Goal: Task Accomplishment & Management: Complete application form

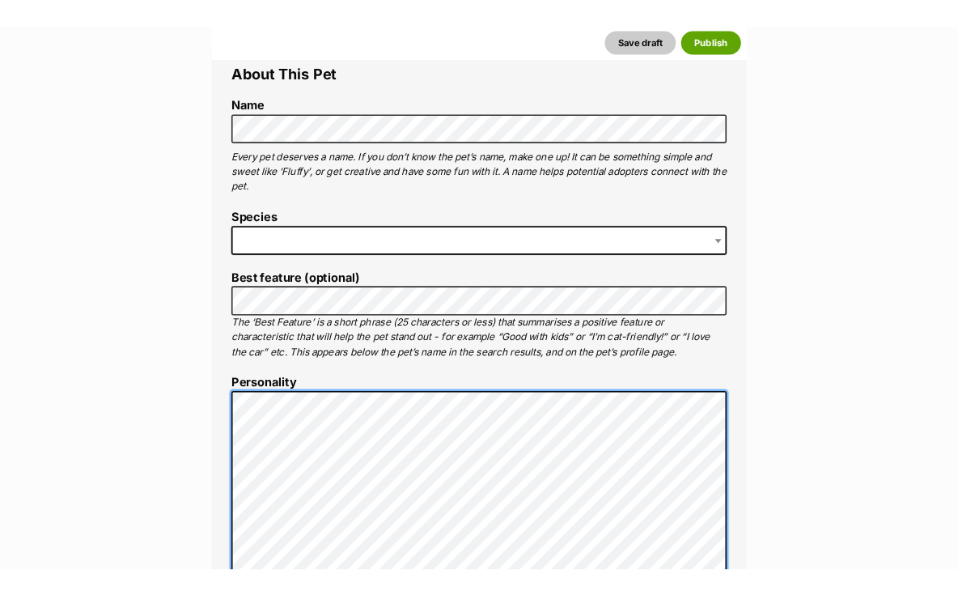
scroll to position [587, 0]
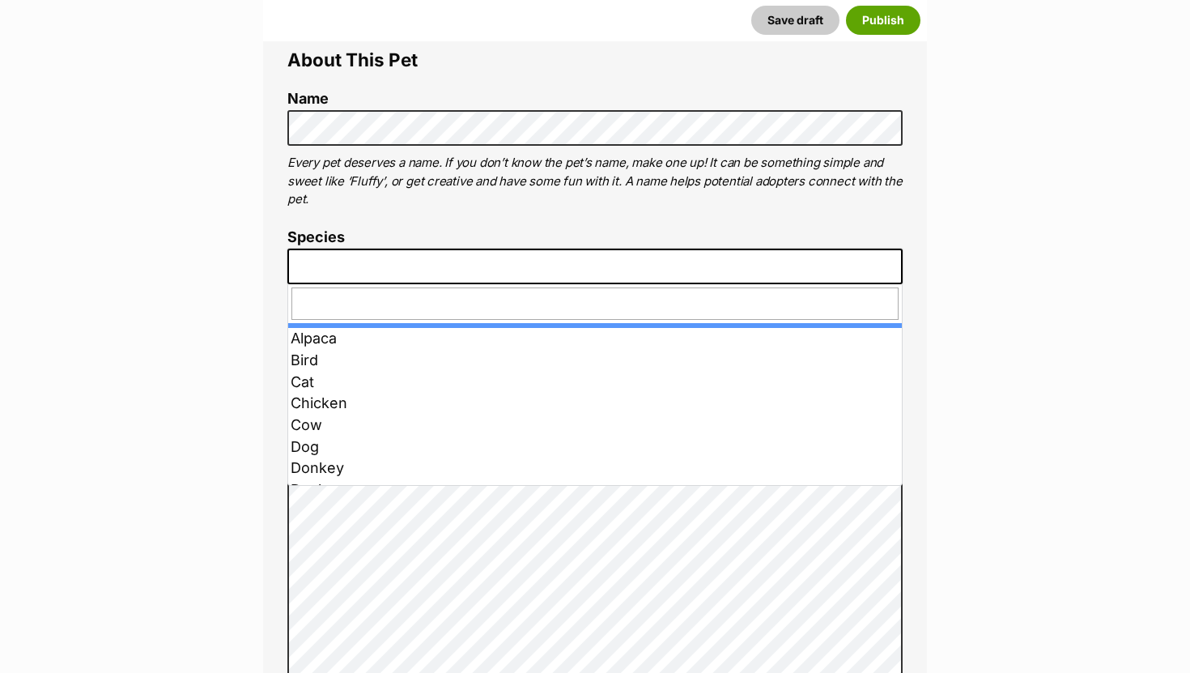
click at [325, 258] on span at bounding box center [594, 266] width 615 height 36
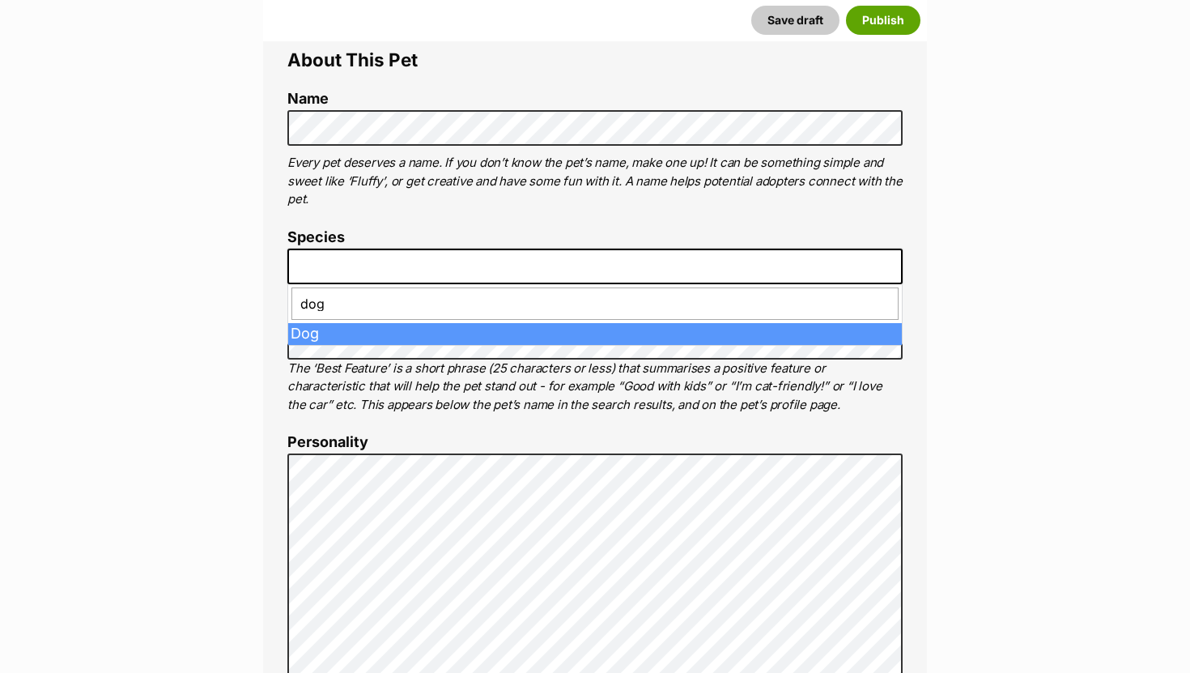
type input "dog"
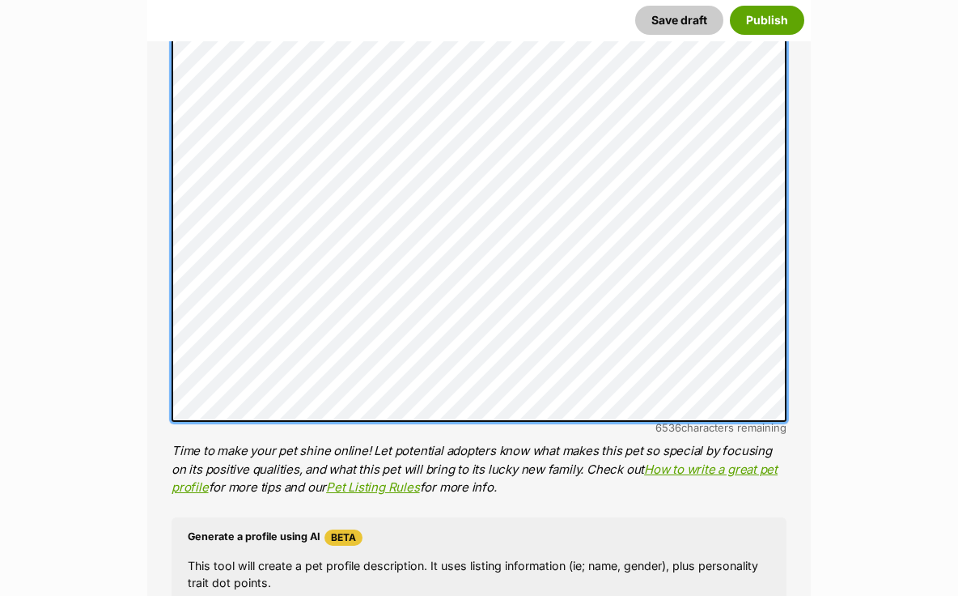
scroll to position [1159, 0]
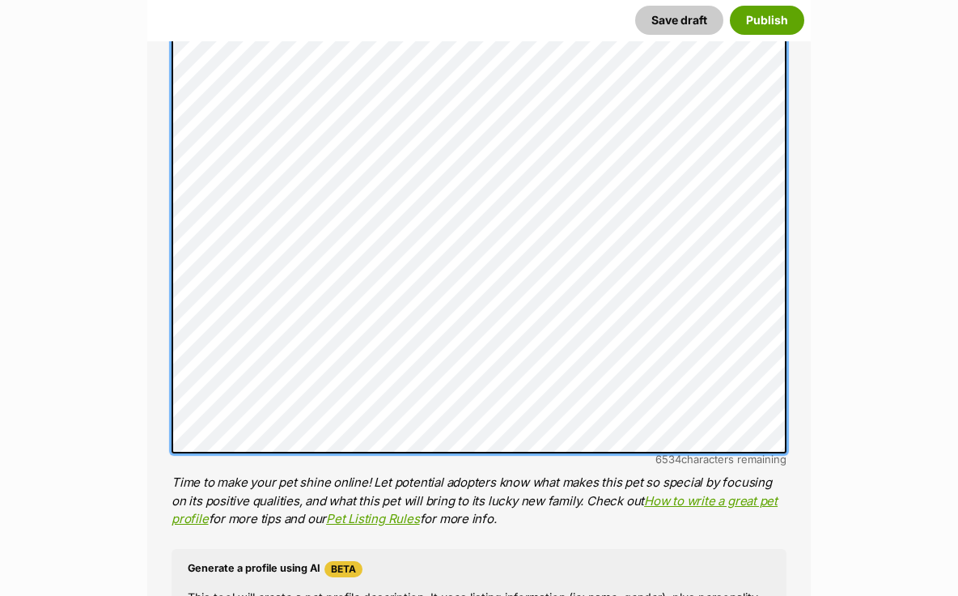
click at [796, 432] on div "About This Pet Name Henlo there, it looks like you might be using the pet name …" at bounding box center [479, 239] width 664 height 1573
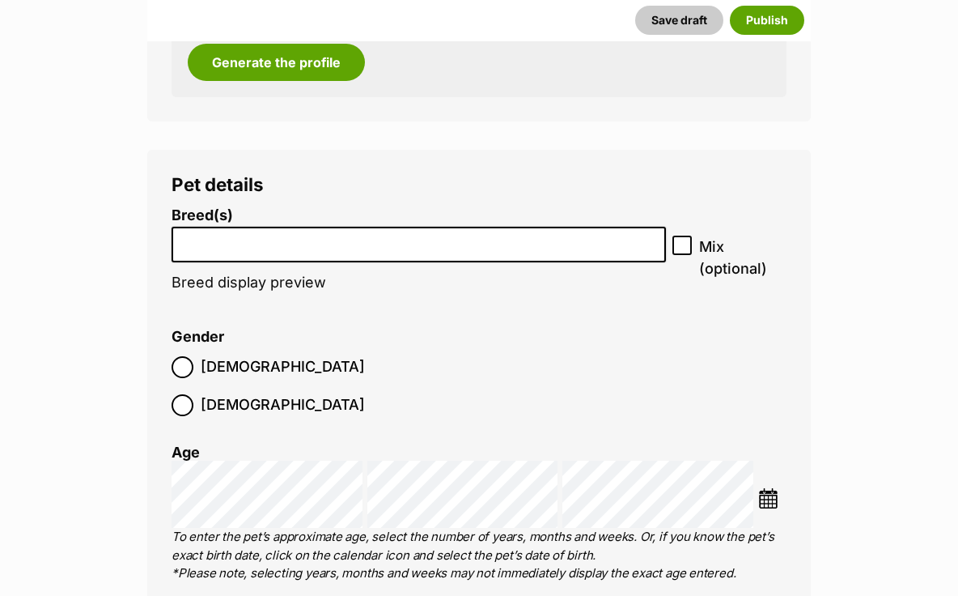
scroll to position [2248, 0]
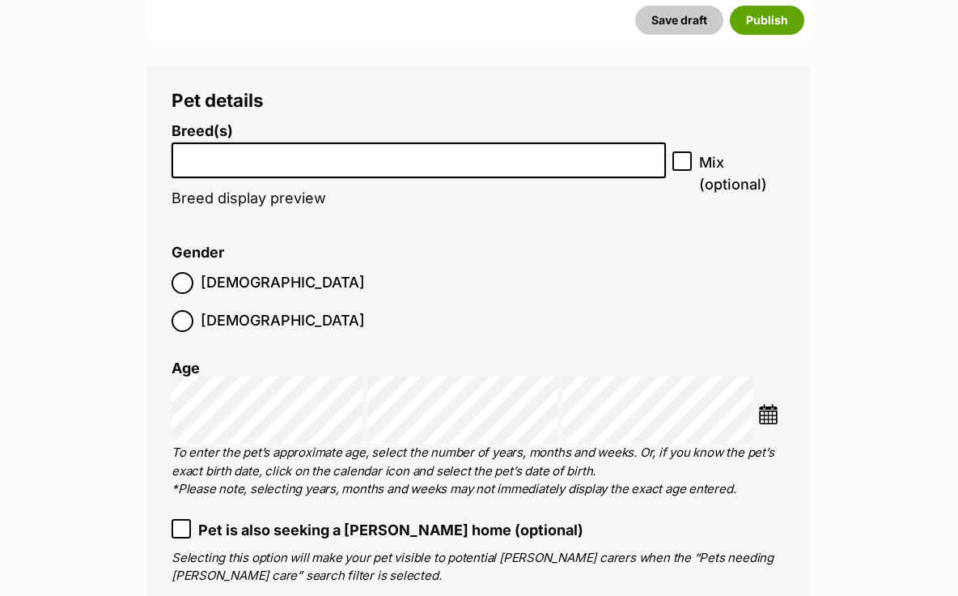
click at [774, 404] on img at bounding box center [768, 414] width 20 height 20
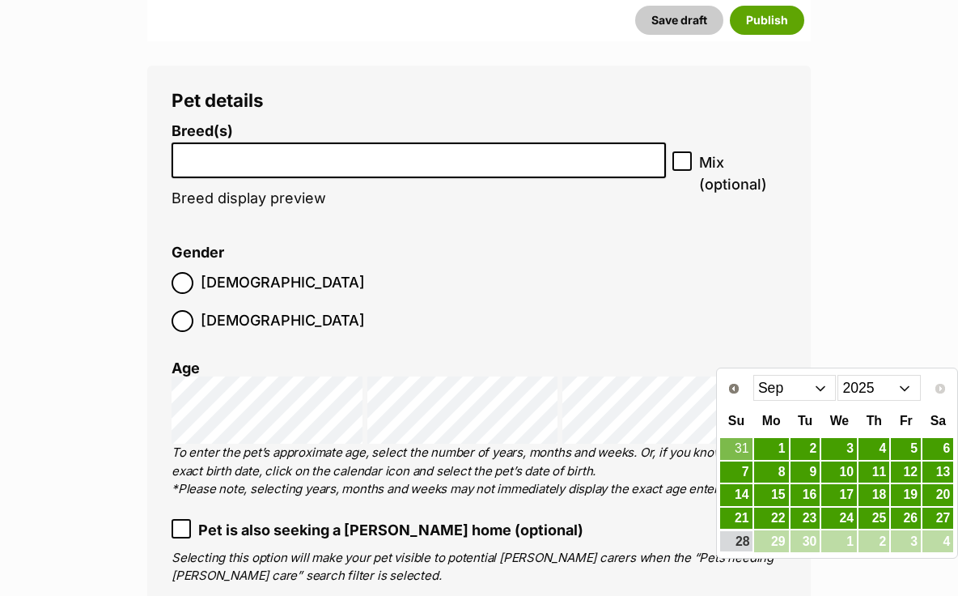
click at [907, 390] on select "2015 2016 2017 2018 2019 2020 2021 2022 2023 2024 2025" at bounding box center [879, 388] width 83 height 26
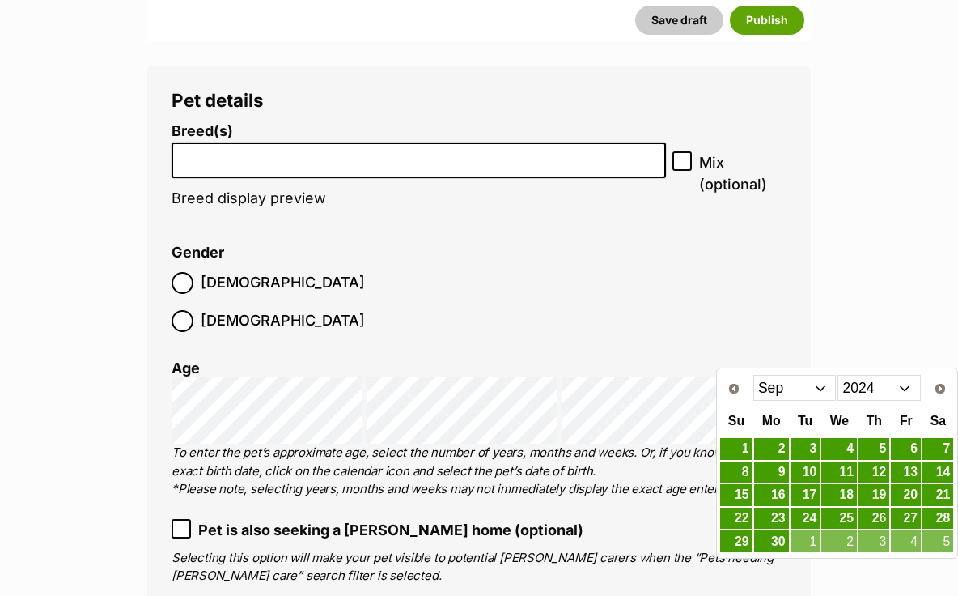
click at [826, 384] on select "Jan Feb Mar Apr May Jun Jul Aug Sep Oct Nov Dec" at bounding box center [794, 388] width 83 height 26
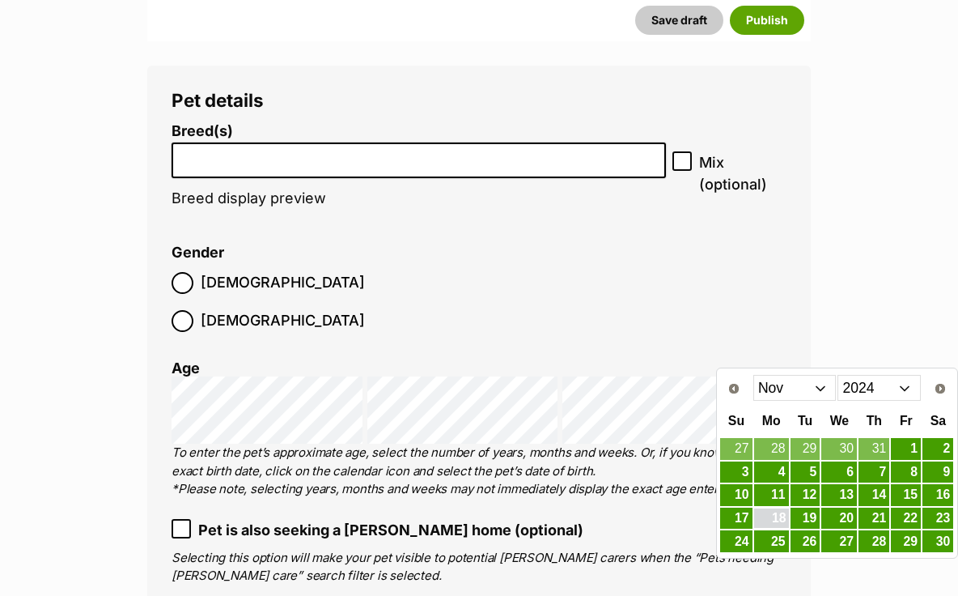
click at [775, 520] on link "18" at bounding box center [771, 518] width 35 height 20
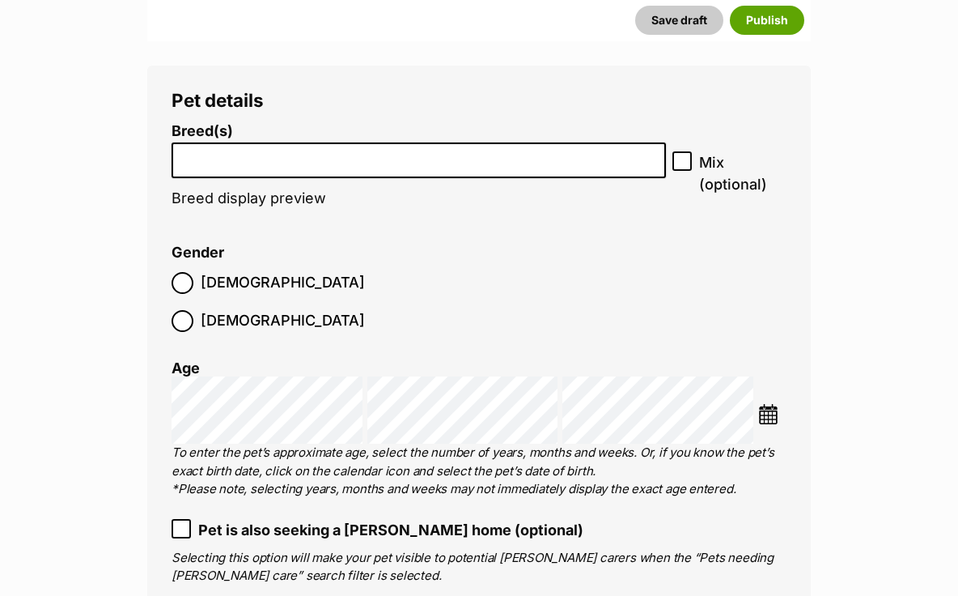
click at [771, 404] on img at bounding box center [768, 414] width 20 height 20
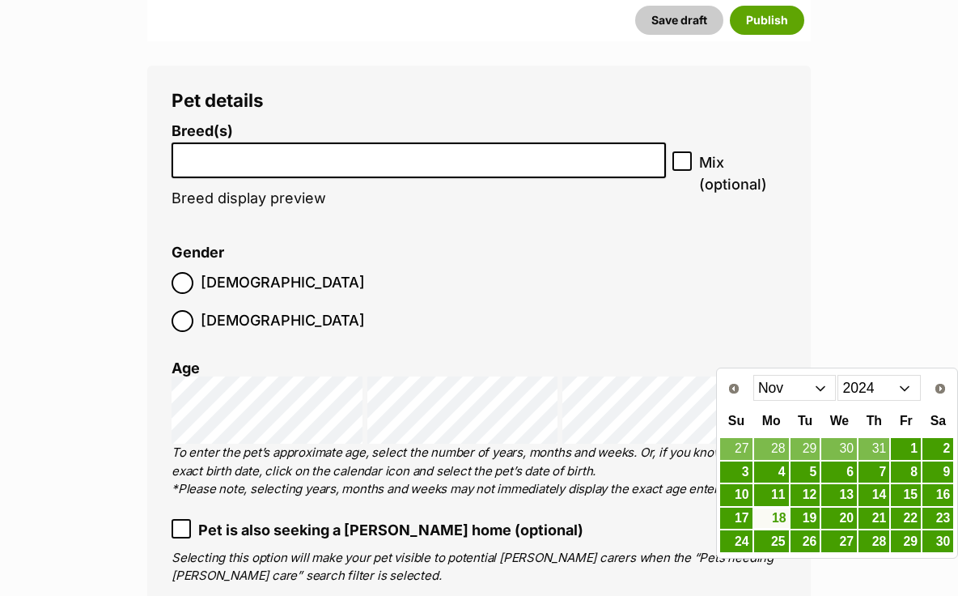
click at [779, 520] on link "18" at bounding box center [771, 518] width 35 height 20
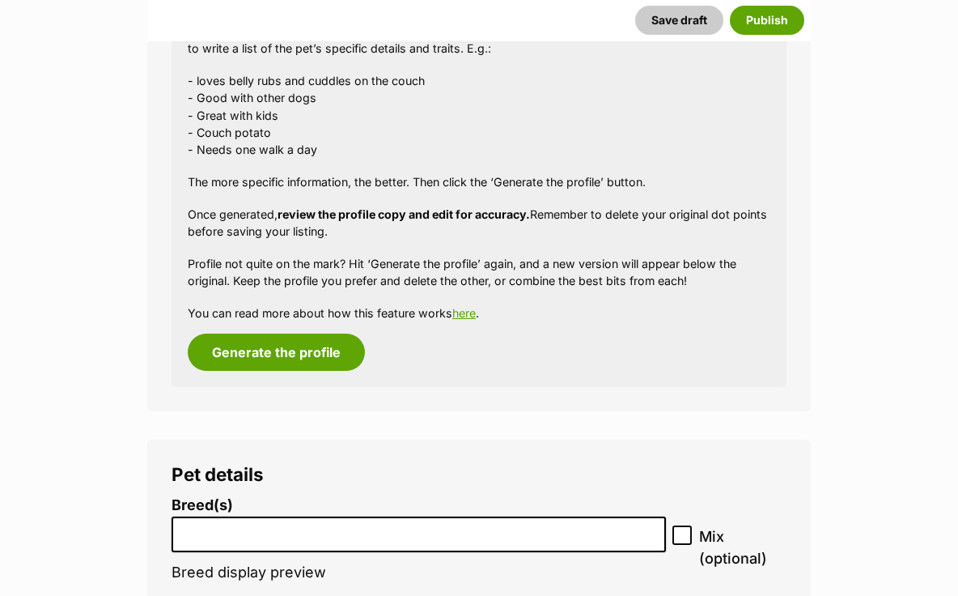
scroll to position [1966, 0]
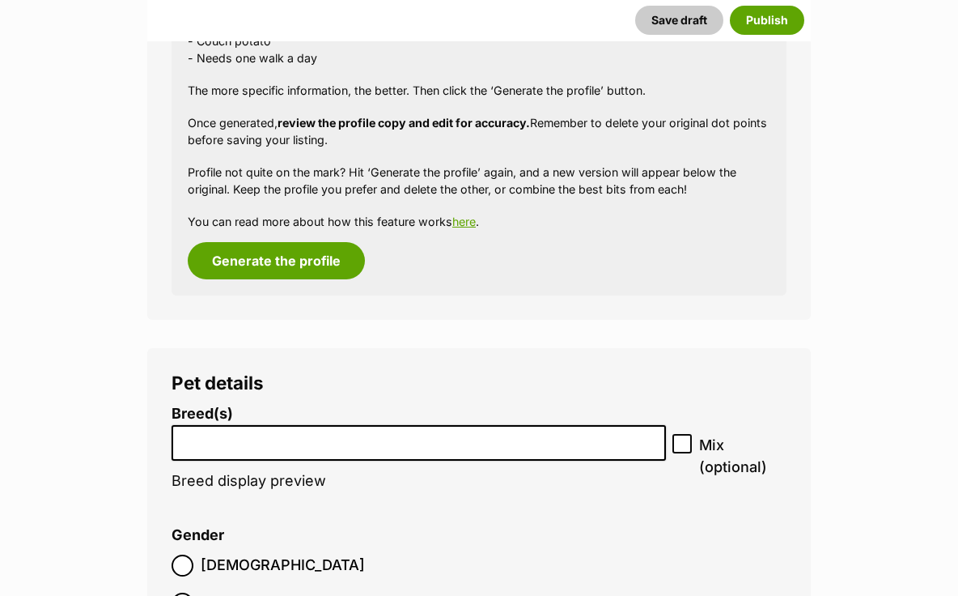
click at [384, 445] on input "search" at bounding box center [418, 439] width 483 height 17
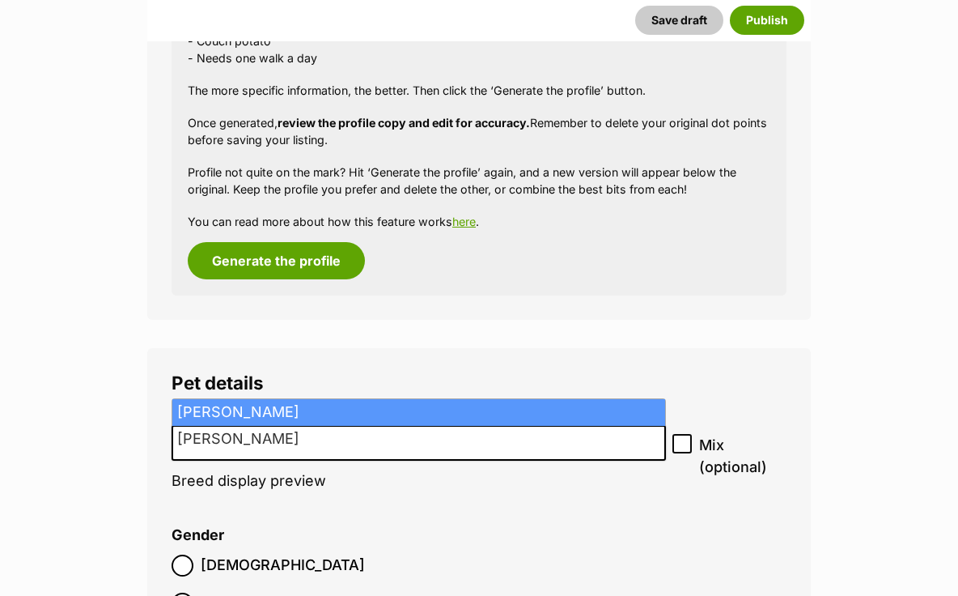
type input "jack ru"
select select "118"
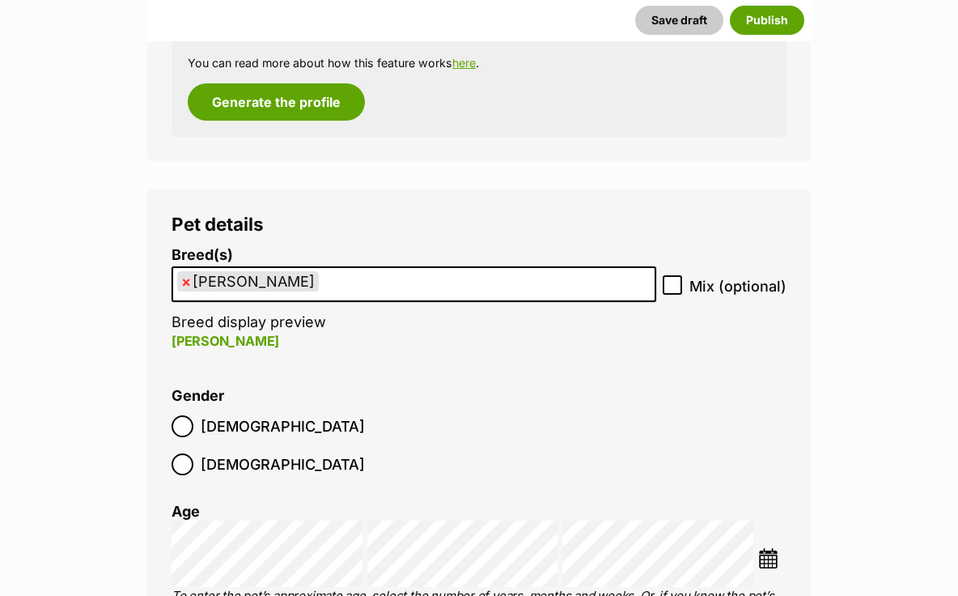
scroll to position [2137, 0]
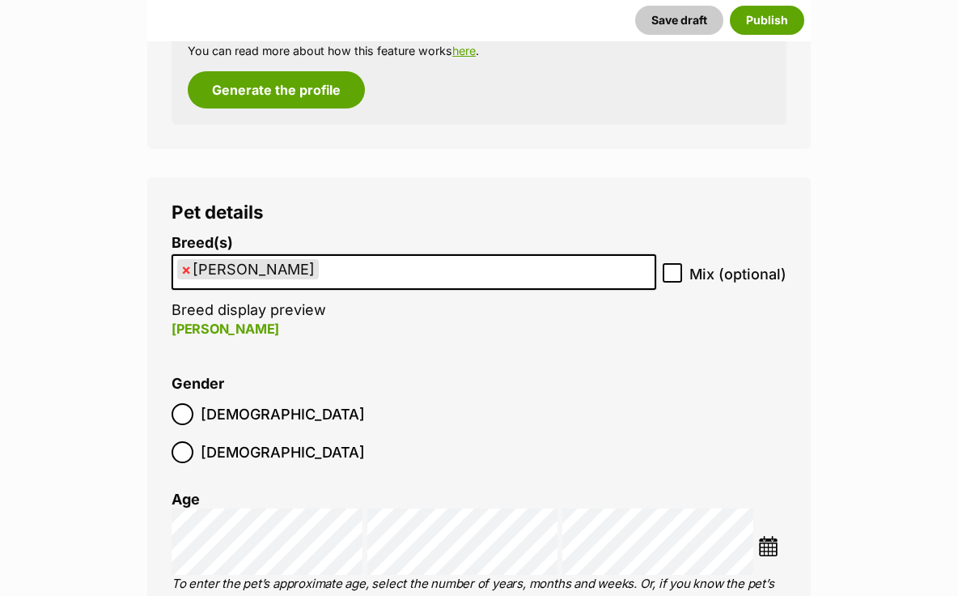
click at [271, 441] on label "Female" at bounding box center [268, 452] width 193 height 22
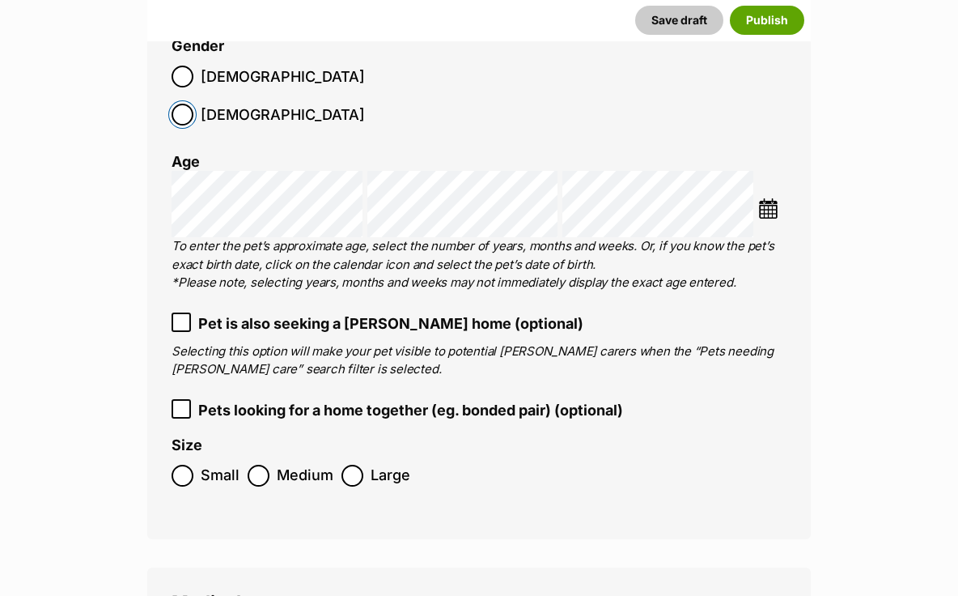
scroll to position [2477, 0]
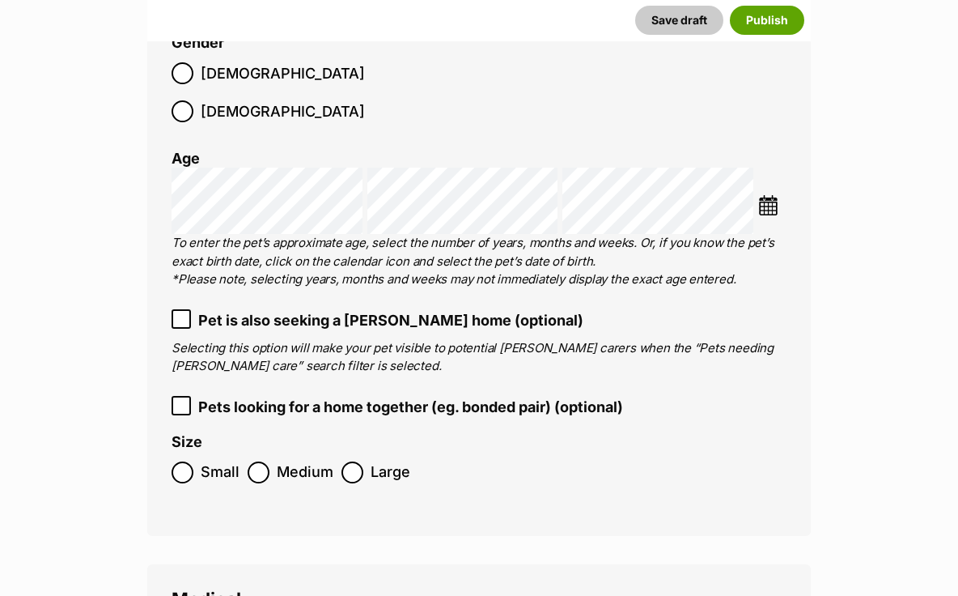
click at [227, 461] on span "Small" at bounding box center [220, 472] width 39 height 22
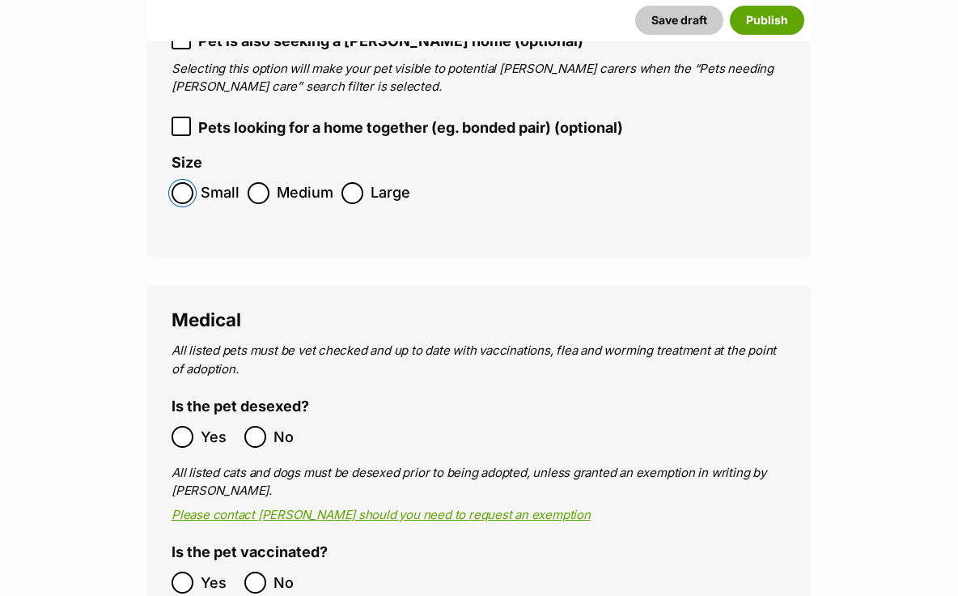
scroll to position [2889, 0]
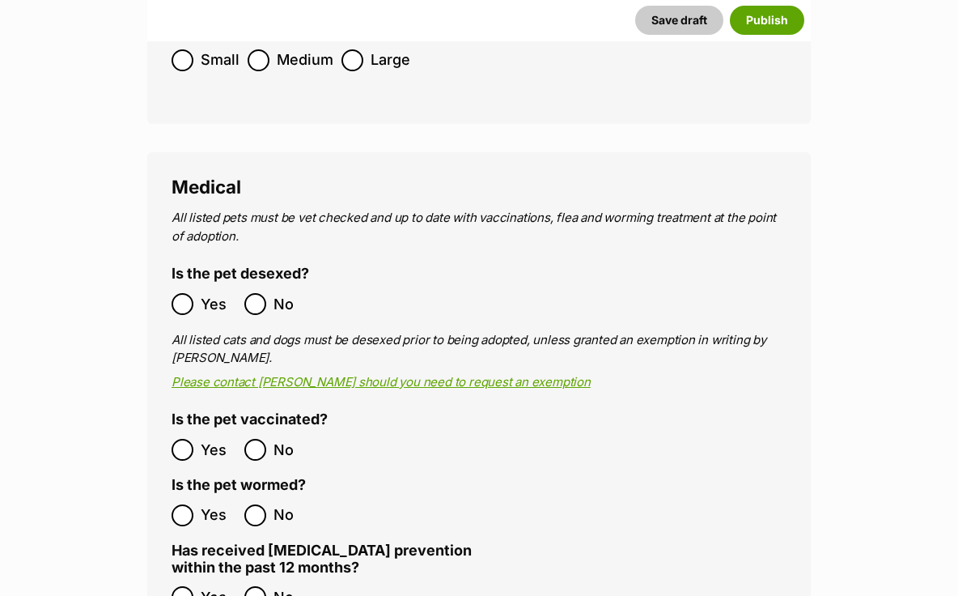
click at [197, 293] on label "Yes" at bounding box center [204, 304] width 65 height 22
click at [211, 431] on ol "Yes No" at bounding box center [326, 450] width 308 height 38
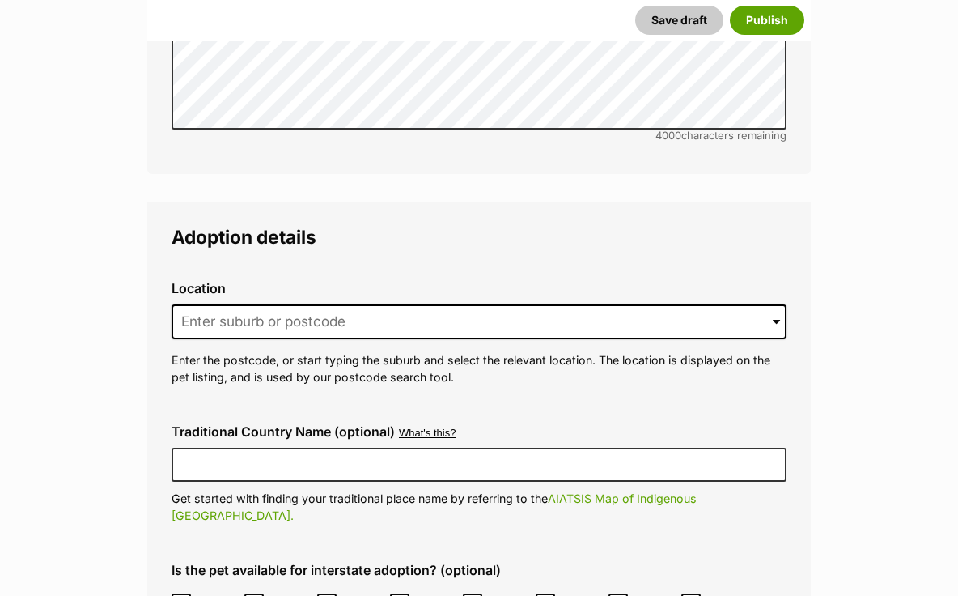
scroll to position [3897, 0]
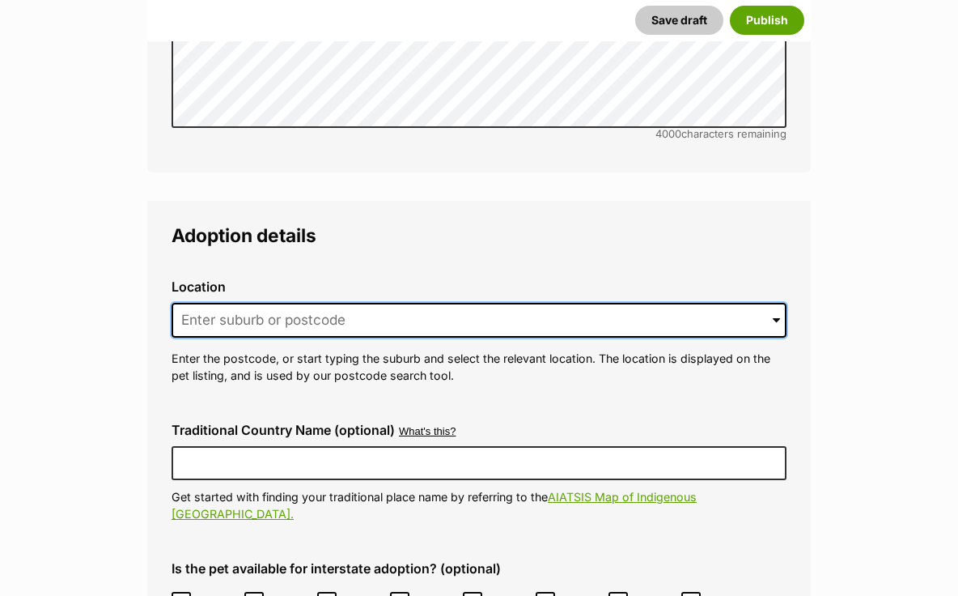
click at [295, 303] on input at bounding box center [479, 321] width 615 height 36
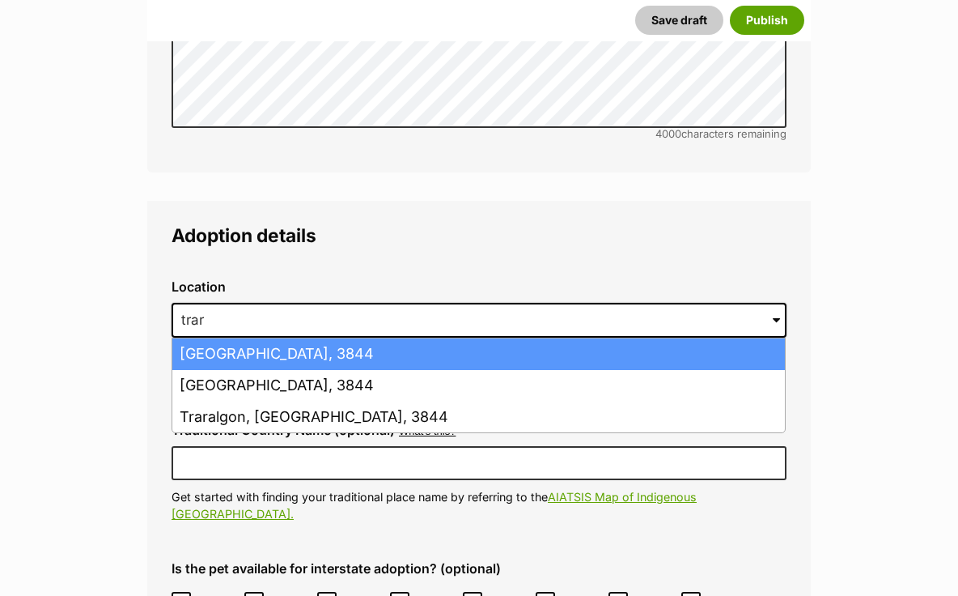
click at [228, 338] on li "Traralgon South, Victoria, 3844" at bounding box center [478, 354] width 613 height 32
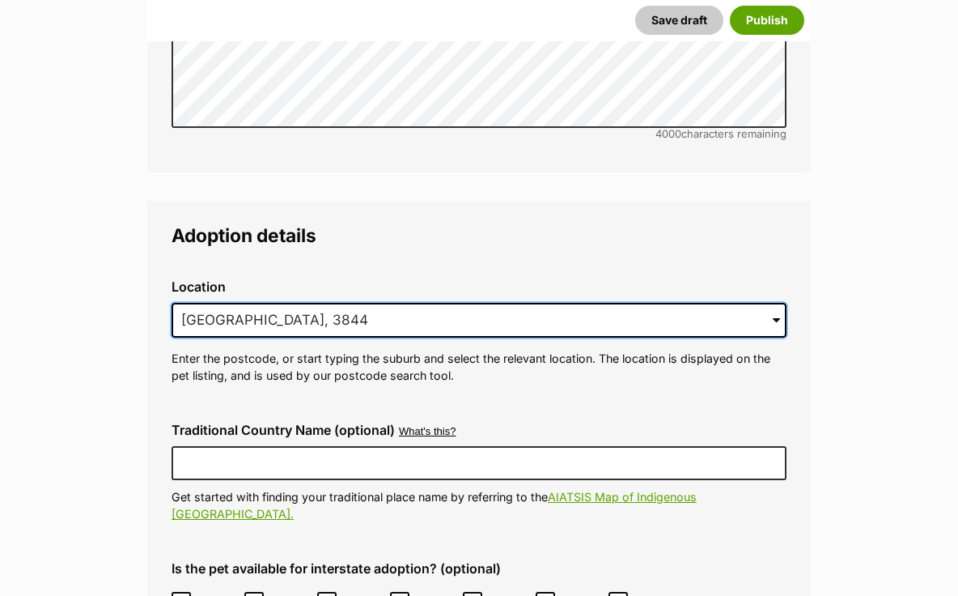
drag, startPoint x: 435, startPoint y: 282, endPoint x: 249, endPoint y: 282, distance: 185.3
click at [249, 303] on input "Traralgon South, Victoria, 3844" at bounding box center [479, 321] width 615 height 36
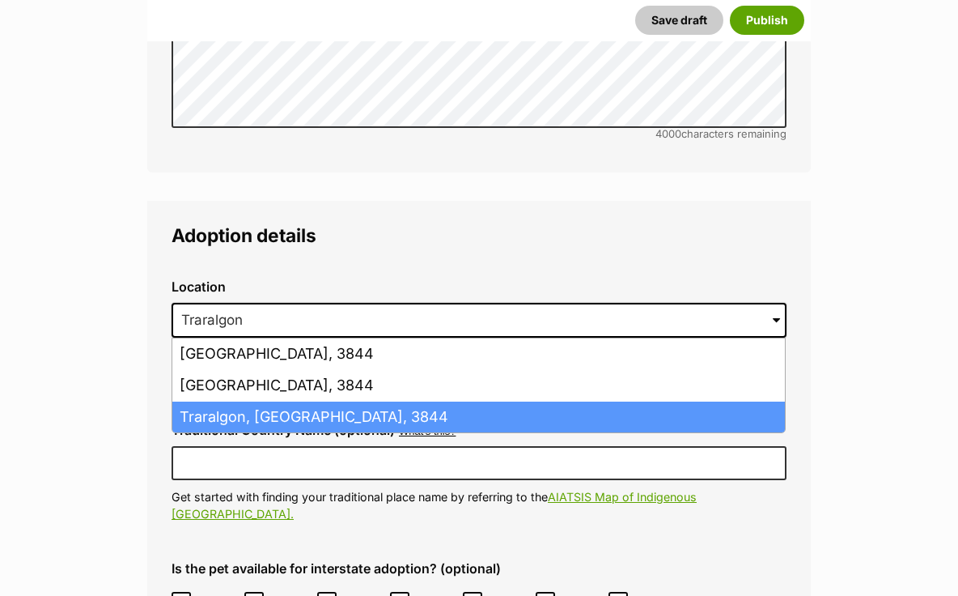
click at [217, 401] on li "Traralgon, Victoria, 3844" at bounding box center [478, 417] width 613 height 32
type input "Traralgon, Victoria, 3844"
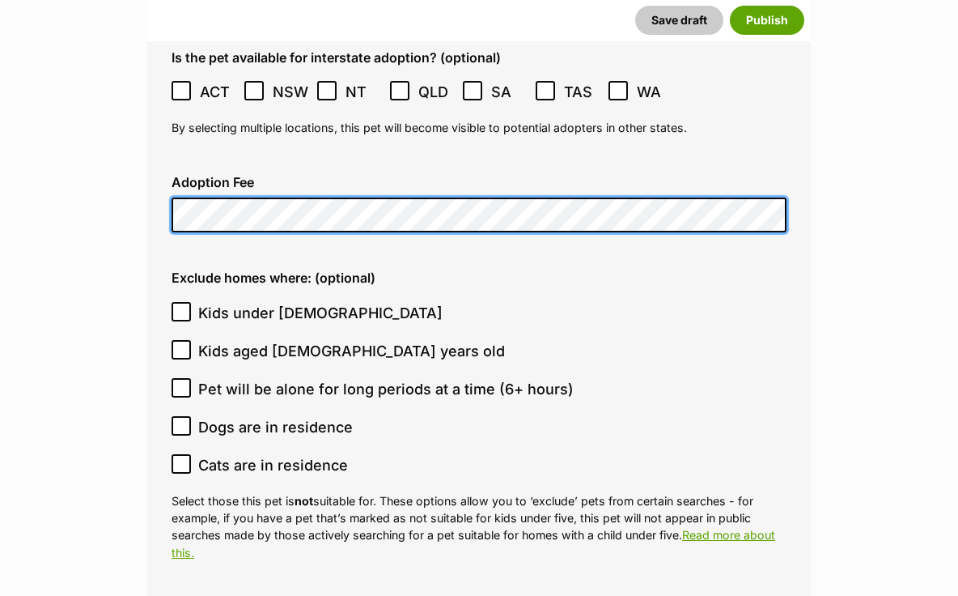
scroll to position [4408, 0]
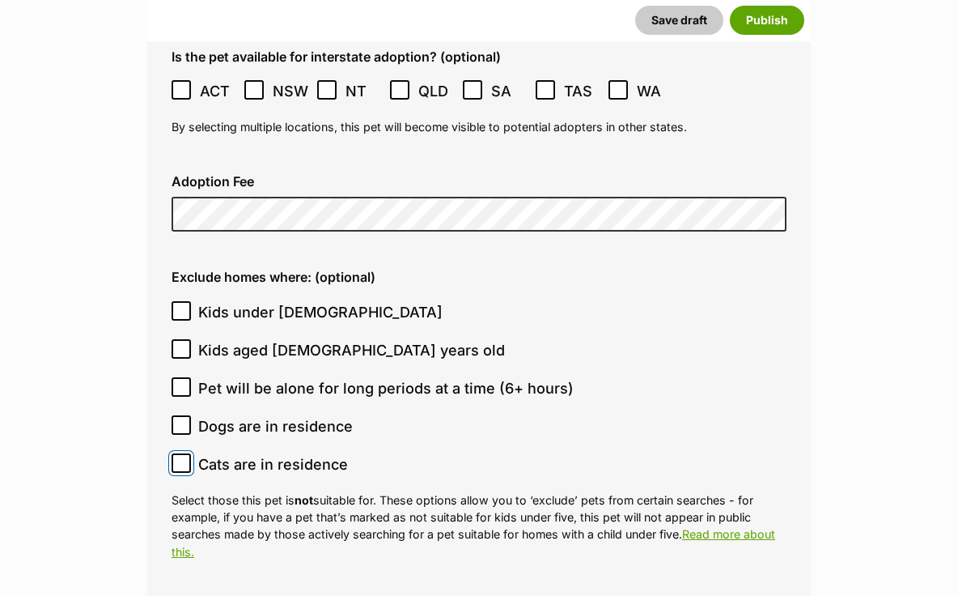
click at [187, 453] on input "Cats are in residence" at bounding box center [181, 462] width 19 height 19
checkbox input "true"
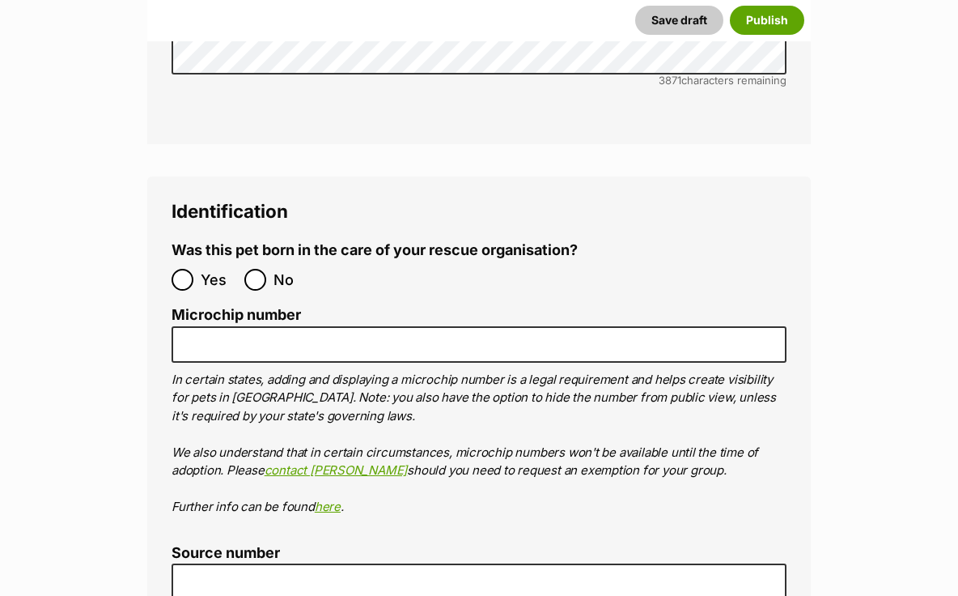
scroll to position [5413, 0]
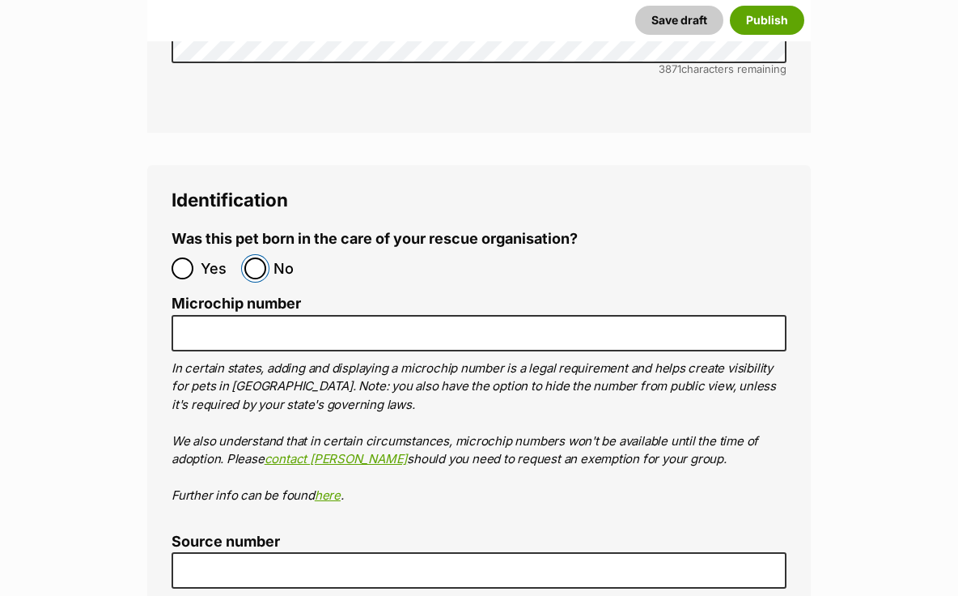
click at [253, 257] on input "No" at bounding box center [255, 268] width 22 height 22
radio input "true"
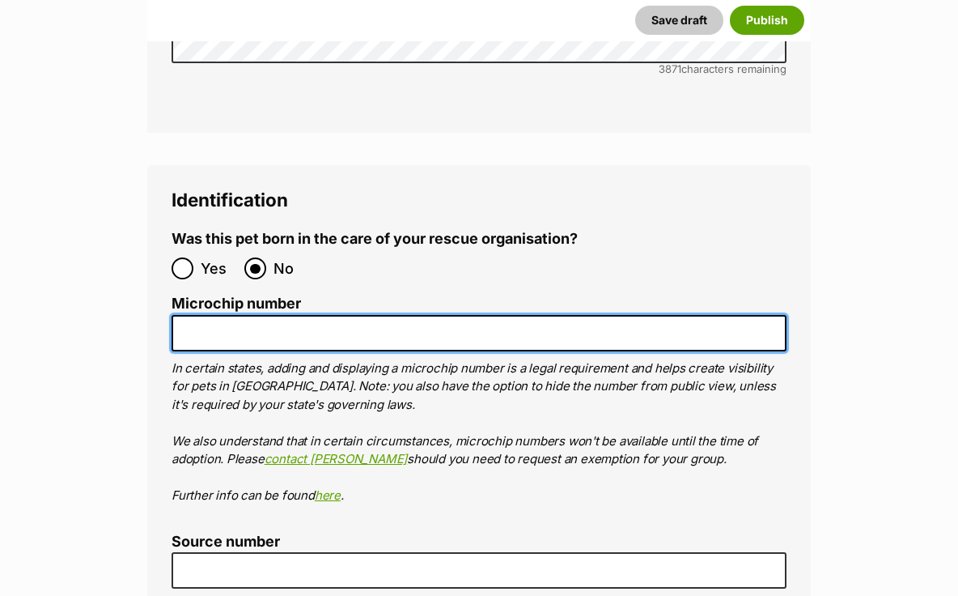
click at [253, 315] on input "Microchip number" at bounding box center [479, 333] width 615 height 36
paste input "956000015992316"
type input "956000015992316"
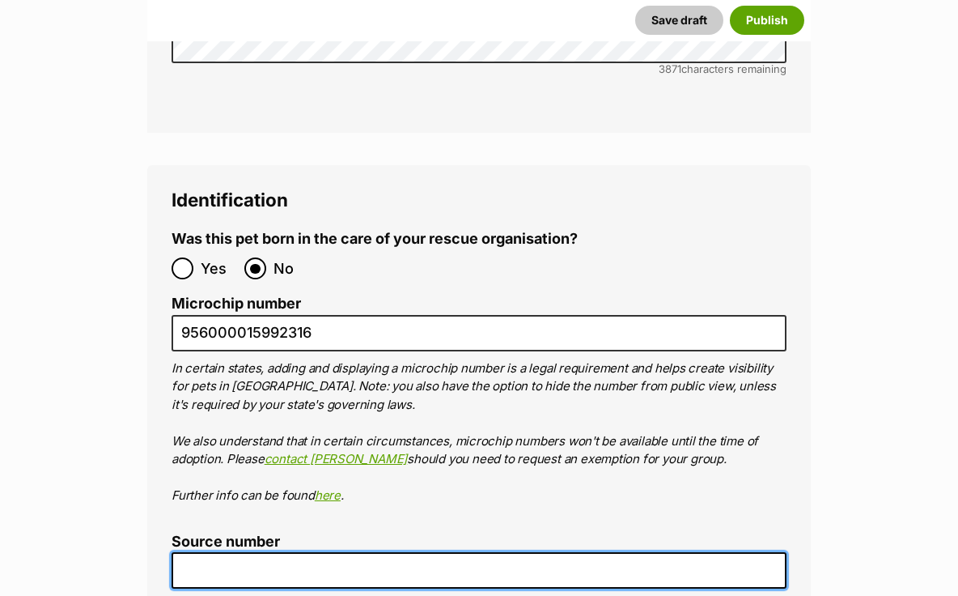
click at [250, 552] on input "Source number" at bounding box center [479, 570] width 615 height 36
type input "RE102353"
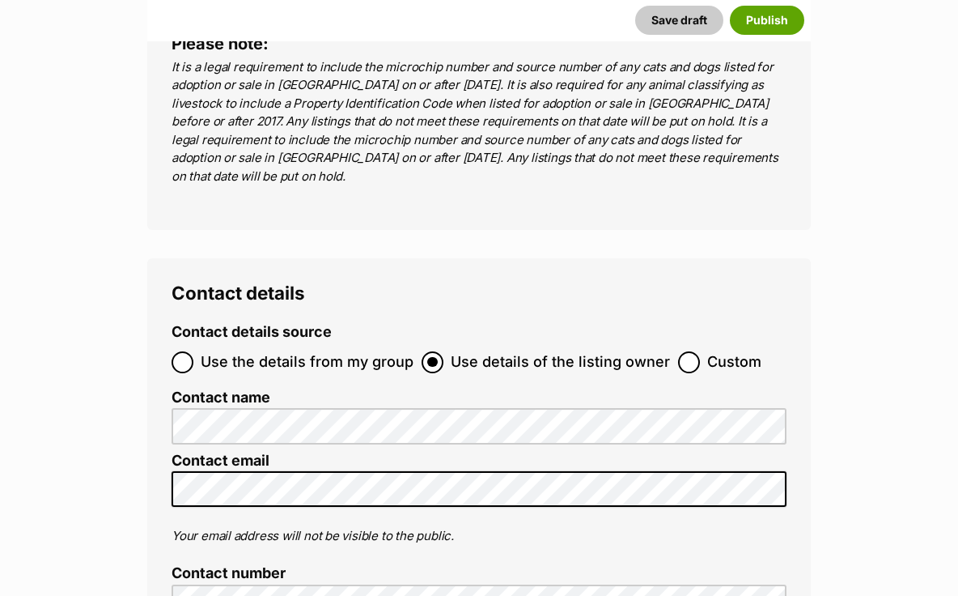
scroll to position [6139, 0]
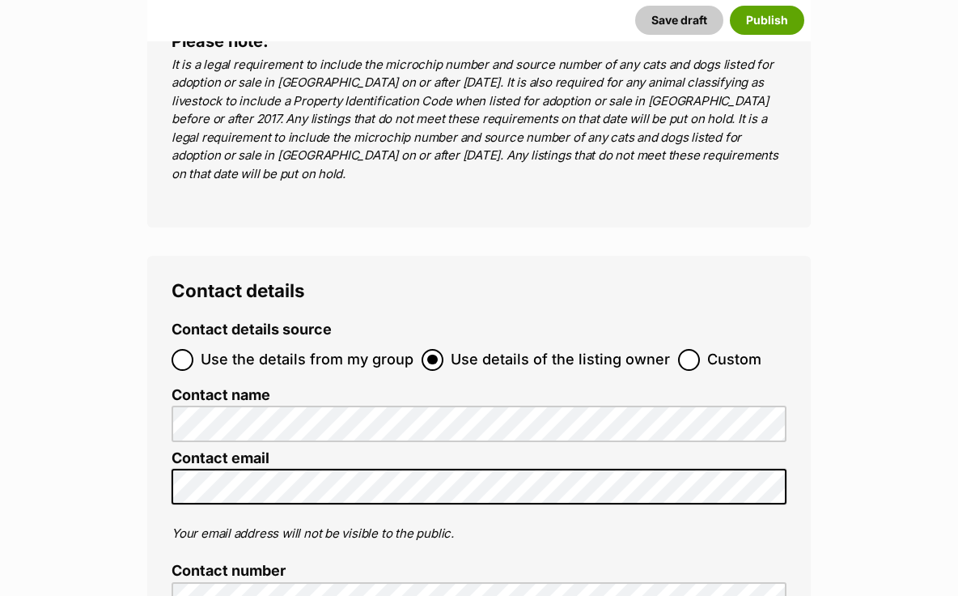
radio input "true"
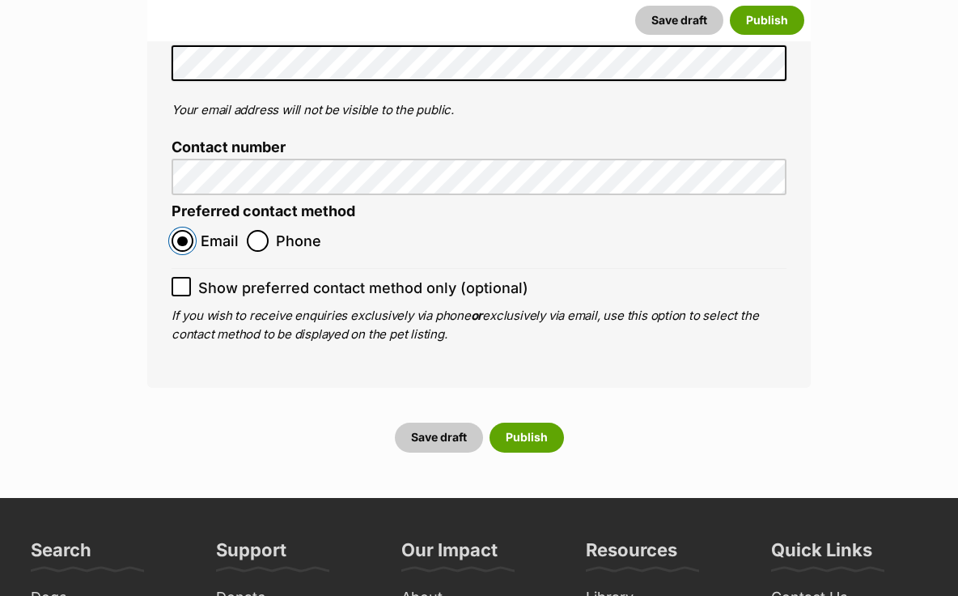
scroll to position [6635, 0]
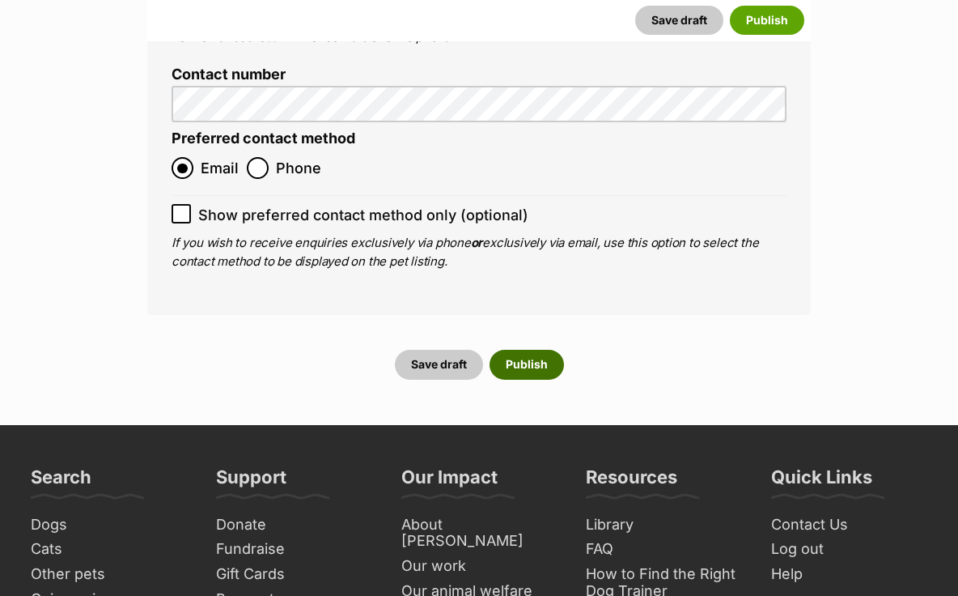
click at [537, 350] on button "Publish" at bounding box center [527, 364] width 74 height 29
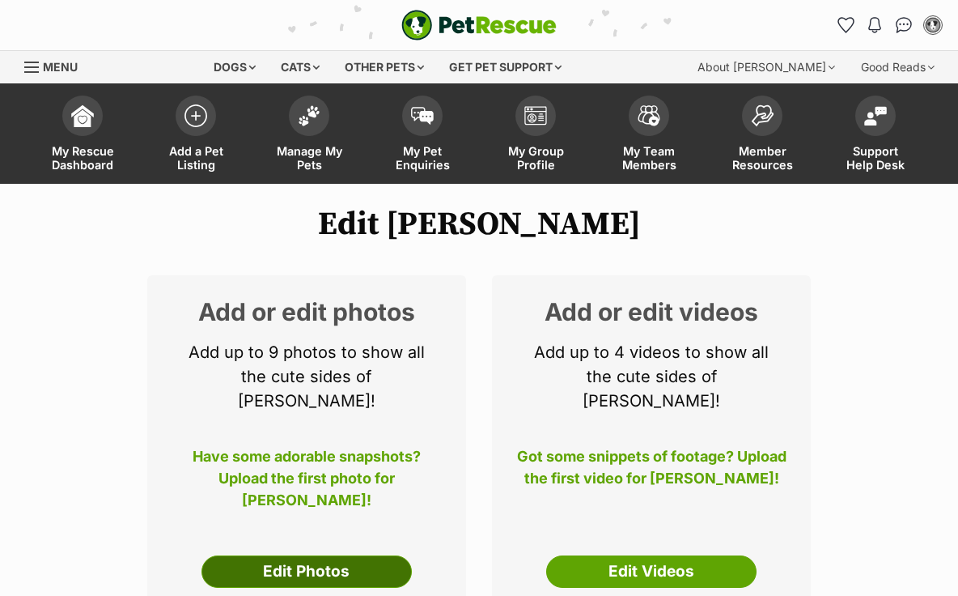
click at [335, 555] on link "Edit Photos" at bounding box center [307, 571] width 210 height 32
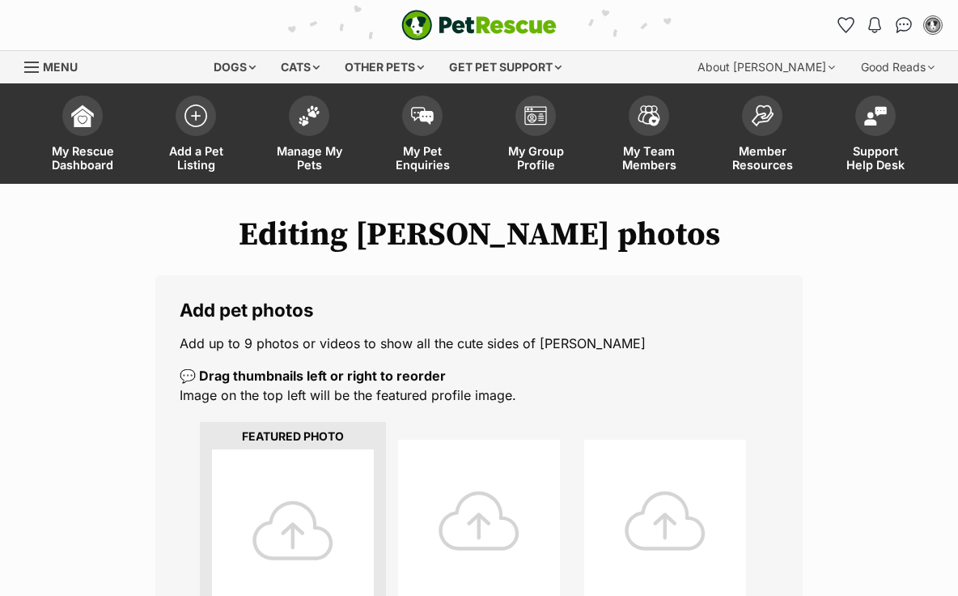
click at [308, 509] on div at bounding box center [293, 530] width 162 height 162
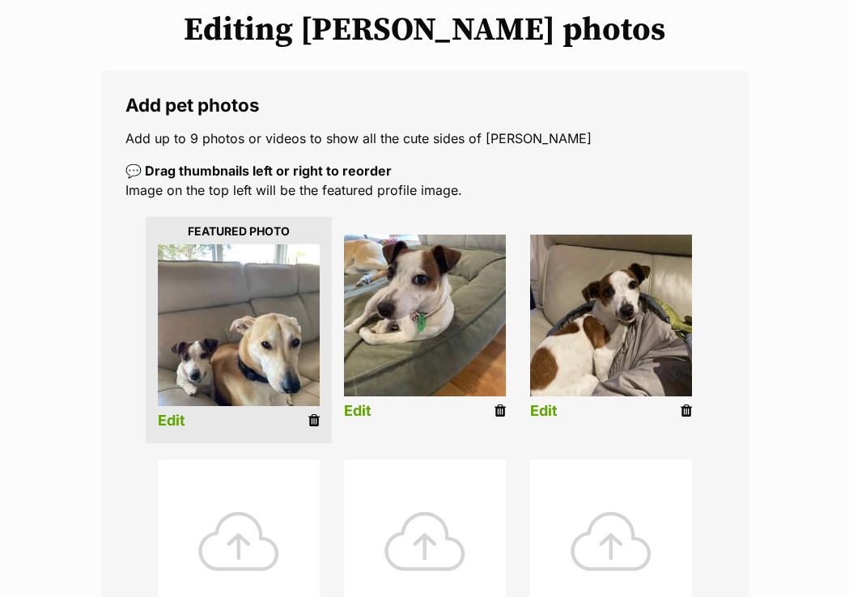
scroll to position [267, 0]
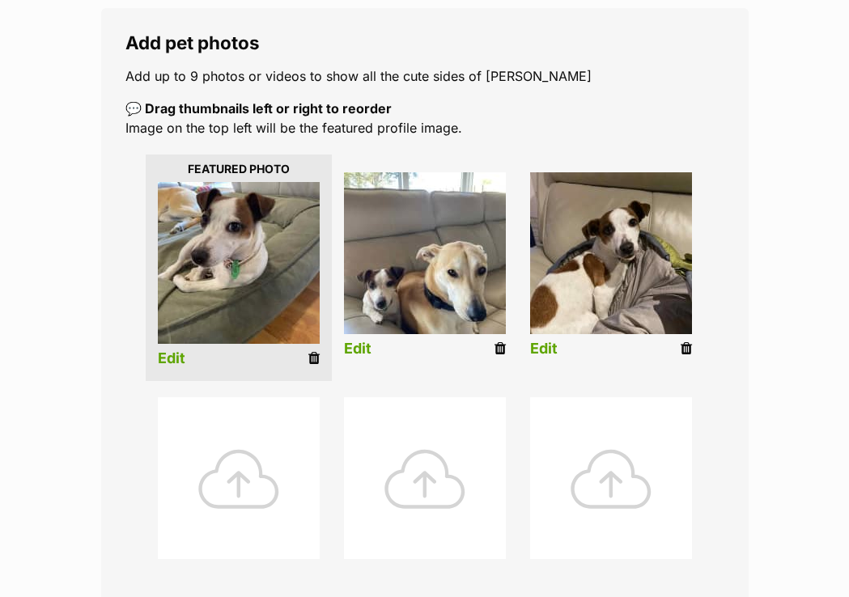
click at [173, 363] on link "Edit" at bounding box center [172, 358] width 28 height 17
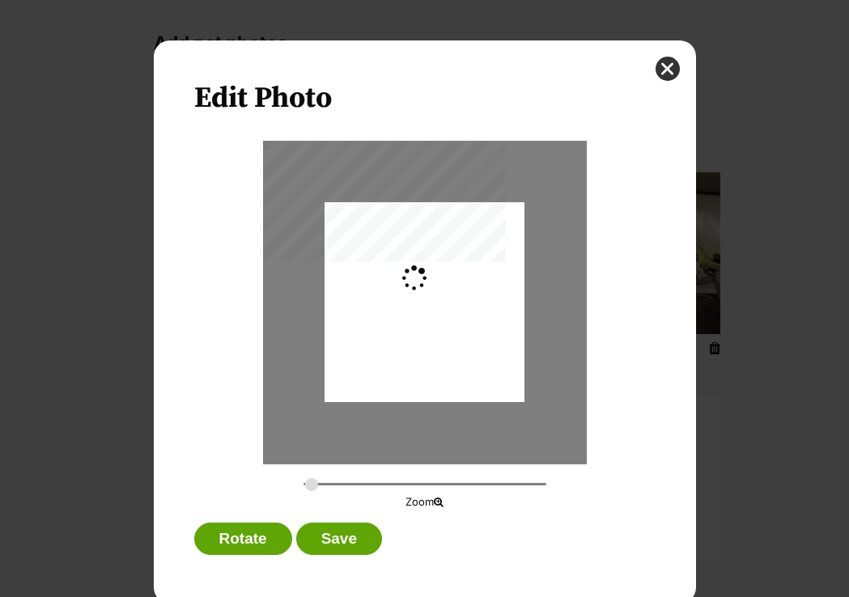
scroll to position [0, 0]
type input "0.2744"
click at [439, 289] on div "Dialog Window - Close (Press escape to close)" at bounding box center [425, 302] width 200 height 200
click at [357, 546] on button "Save" at bounding box center [339, 539] width 86 height 32
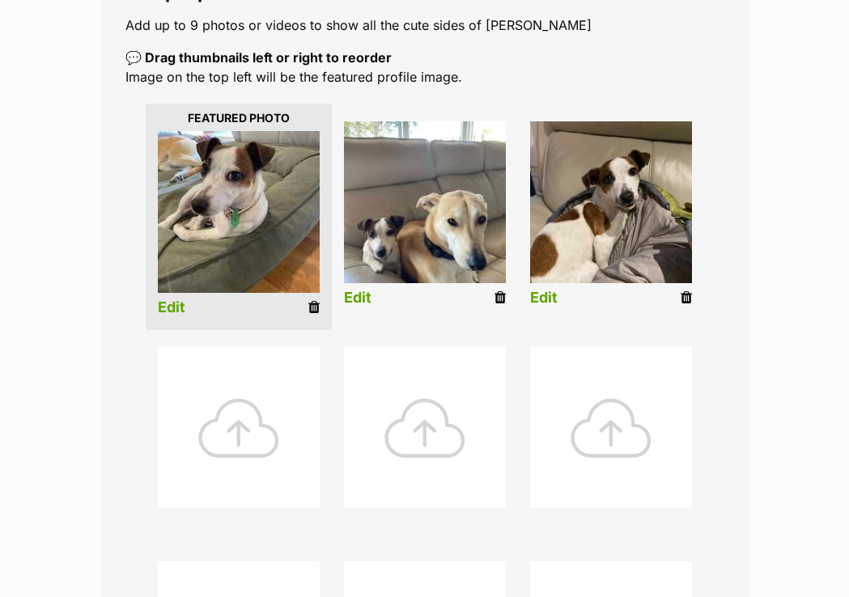
scroll to position [230, 0]
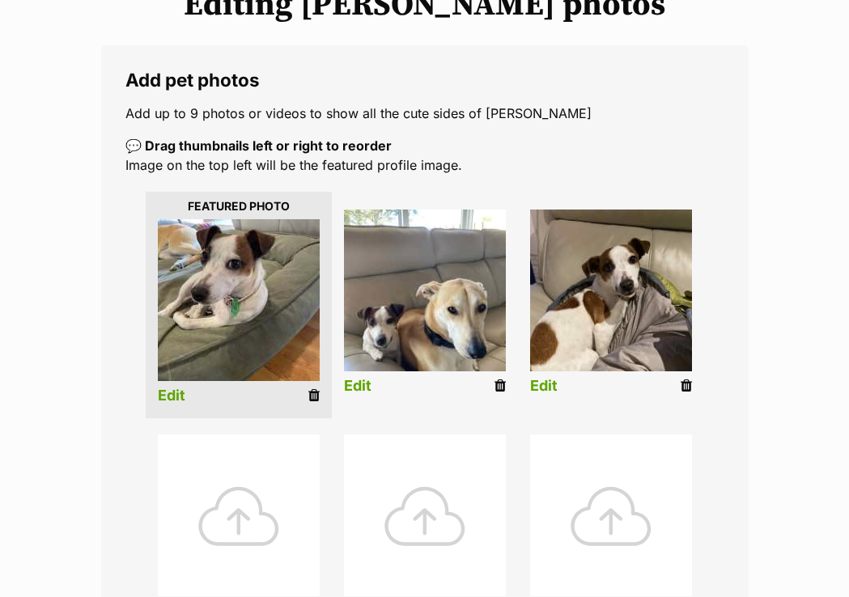
click at [363, 388] on link "Edit" at bounding box center [358, 386] width 28 height 17
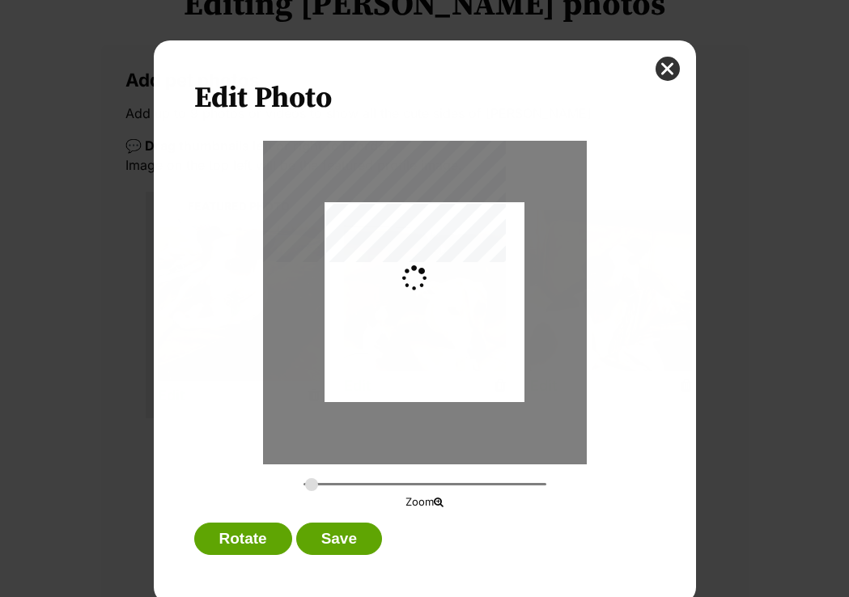
scroll to position [0, 0]
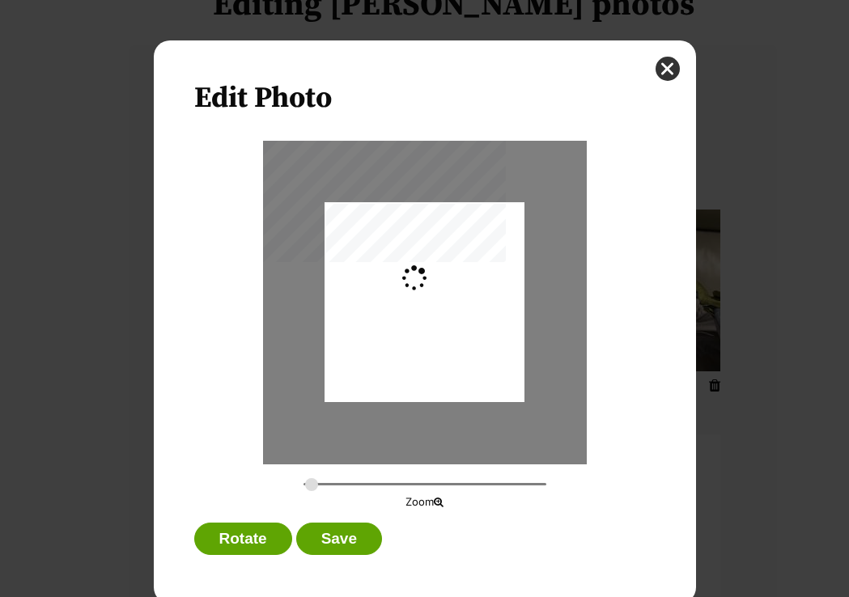
type input "0.2744"
click at [440, 363] on div "Dialog Window - Close (Press escape to close)" at bounding box center [425, 302] width 200 height 200
click at [354, 542] on button "Save" at bounding box center [339, 539] width 86 height 32
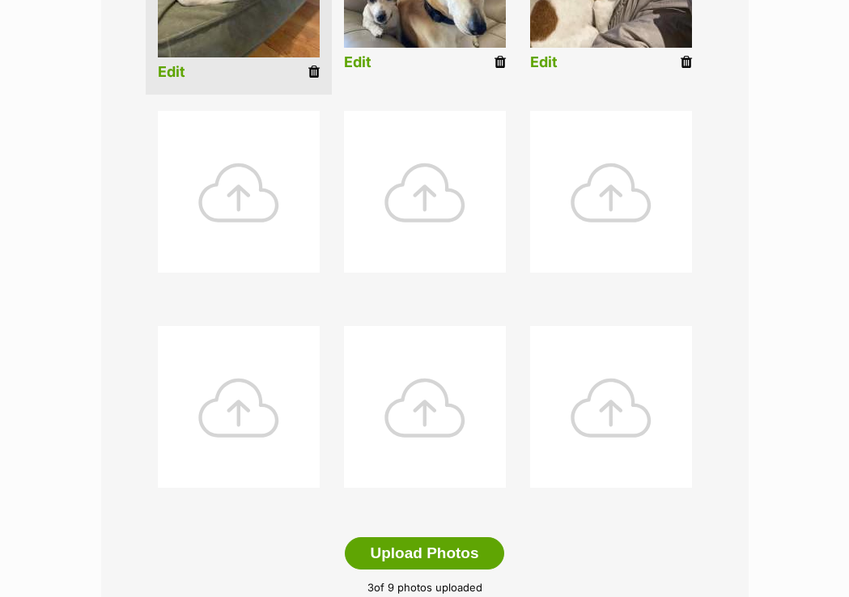
scroll to position [825, 0]
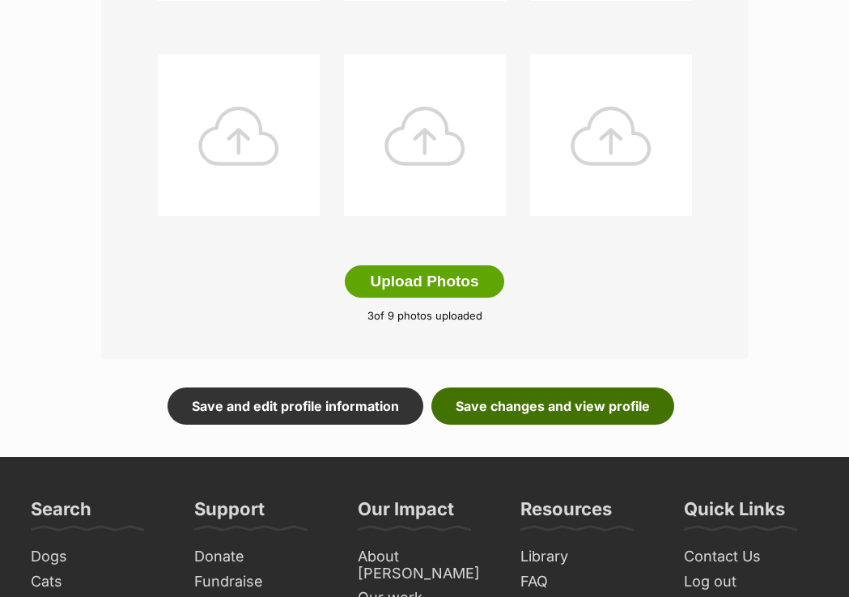
click at [521, 404] on link "Save changes and view profile" at bounding box center [552, 406] width 243 height 37
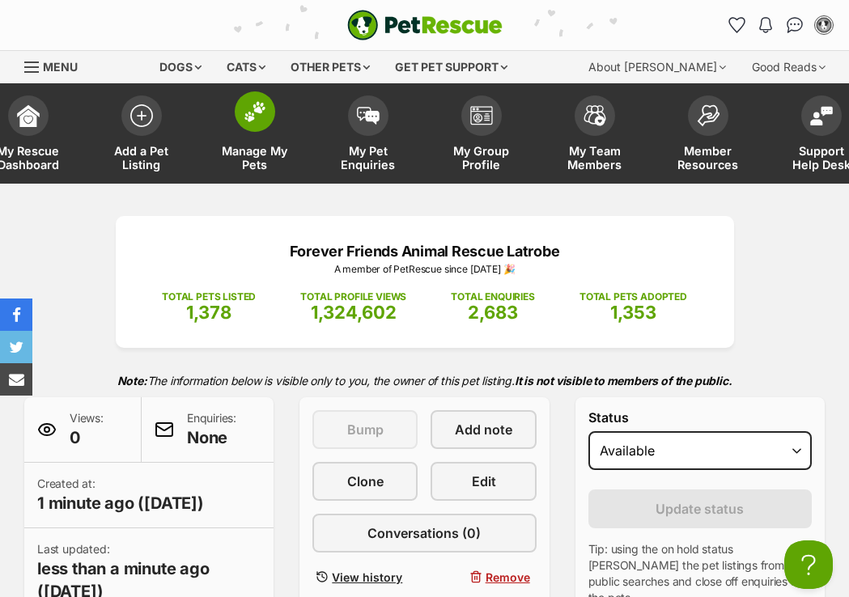
click at [248, 128] on span at bounding box center [255, 111] width 40 height 40
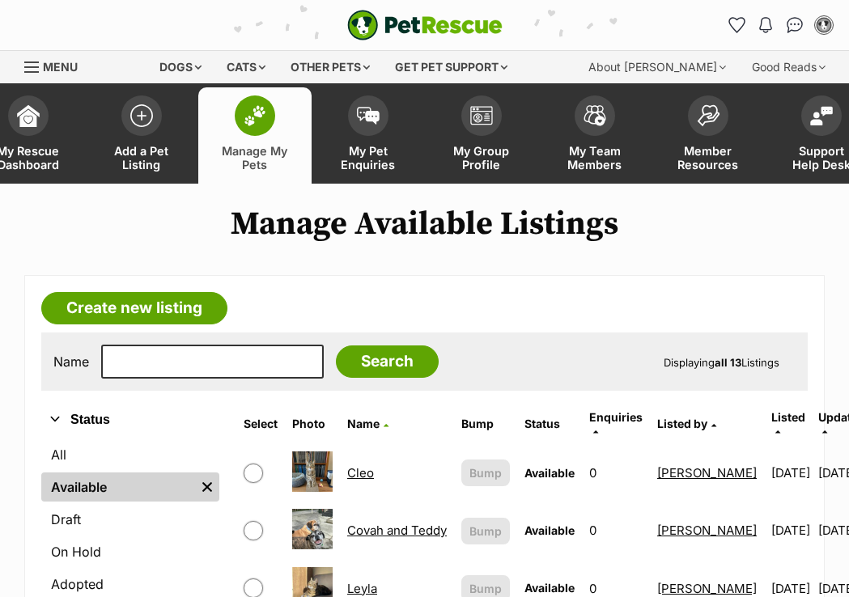
click at [363, 523] on link "Covah and Teddy" at bounding box center [397, 530] width 100 height 15
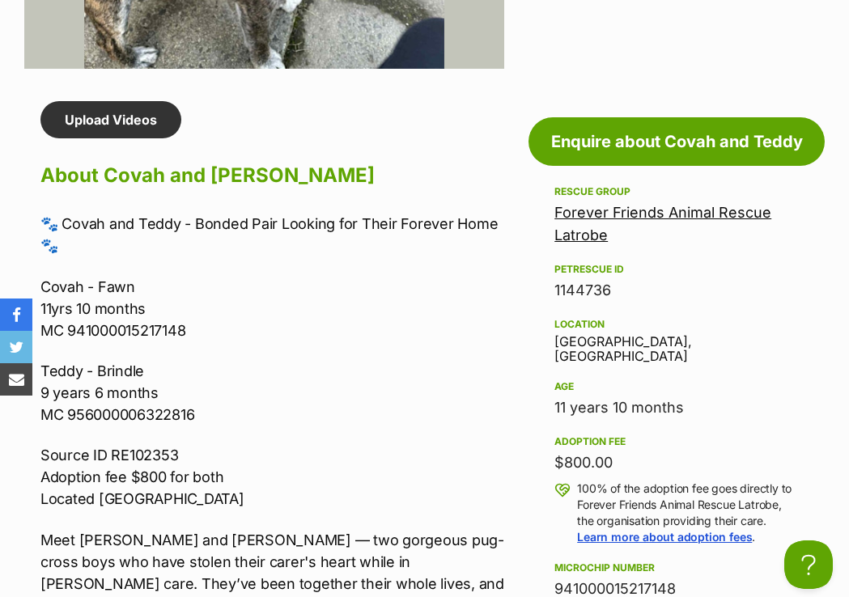
click at [155, 313] on p "Covah - Fawn 11yrs 10 months MC 941000015217148" at bounding box center [272, 309] width 464 height 66
copy p "941000015217148"
click at [130, 403] on p "[PERSON_NAME] 9 years 6 months MC 956000006322816" at bounding box center [272, 393] width 464 height 66
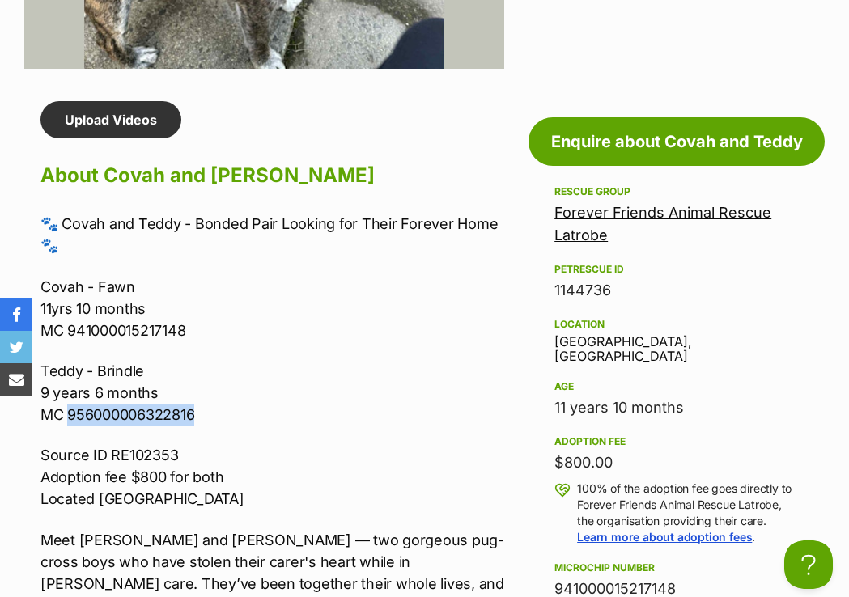
copy p "956000006322816"
click at [265, 371] on p "[PERSON_NAME] 9 years 6 months MC 956000006322816" at bounding box center [272, 393] width 464 height 66
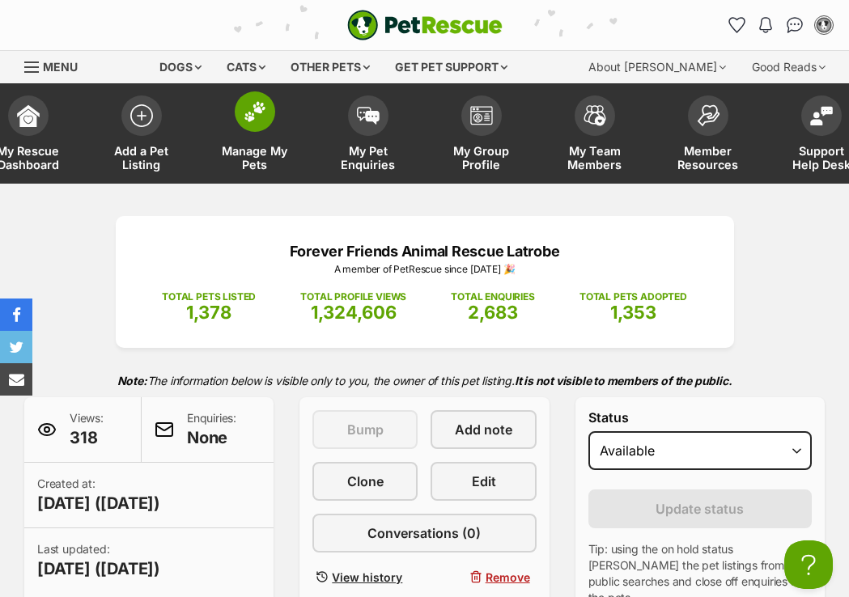
click at [266, 117] on span at bounding box center [255, 111] width 40 height 40
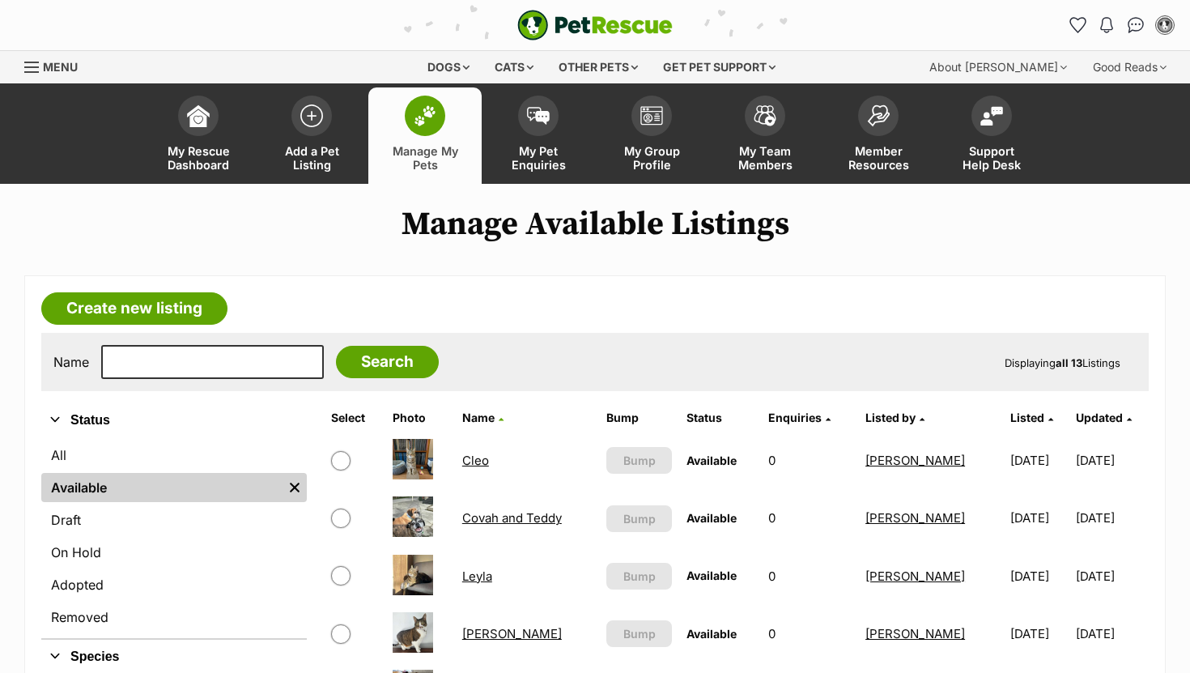
click at [498, 523] on link "Covah and Teddy" at bounding box center [512, 517] width 100 height 15
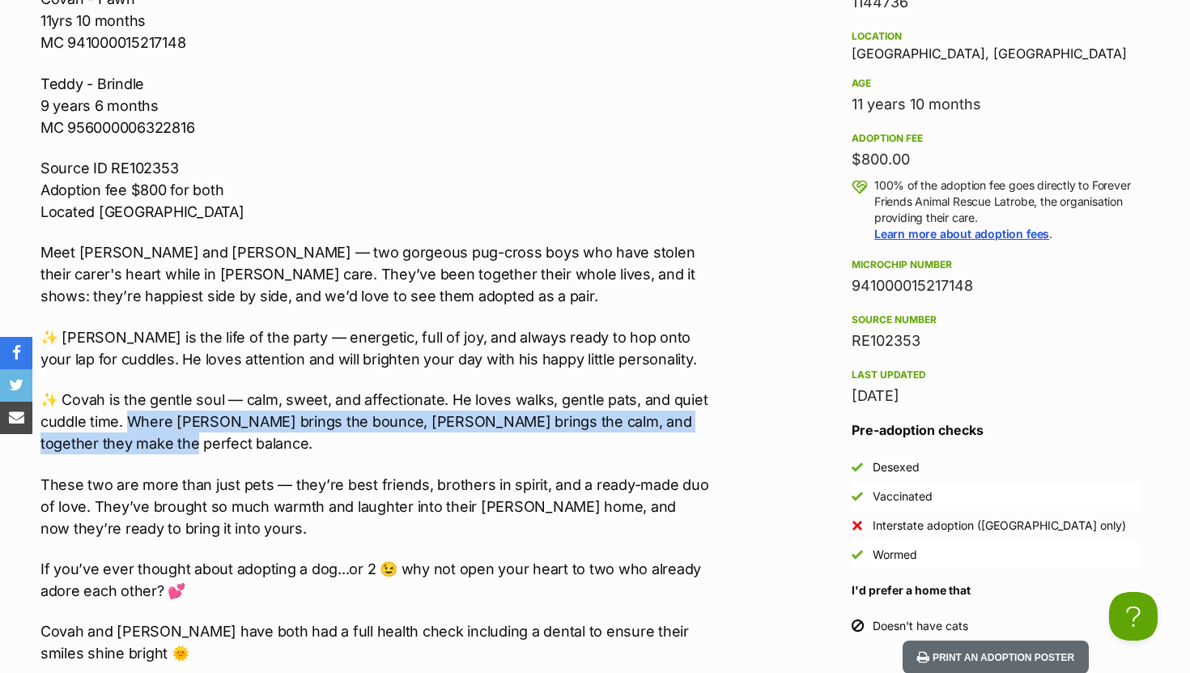
drag, startPoint x: 129, startPoint y: 419, endPoint x: 143, endPoint y: 444, distance: 28.6
click at [143, 444] on p "✨ Covah is the gentle soul — calm, sweet, and affectionate. He loves walks, gen…" at bounding box center [374, 421] width 668 height 66
copy p "Where [PERSON_NAME] brings the bounce, [PERSON_NAME] brings the calm, and toget…"
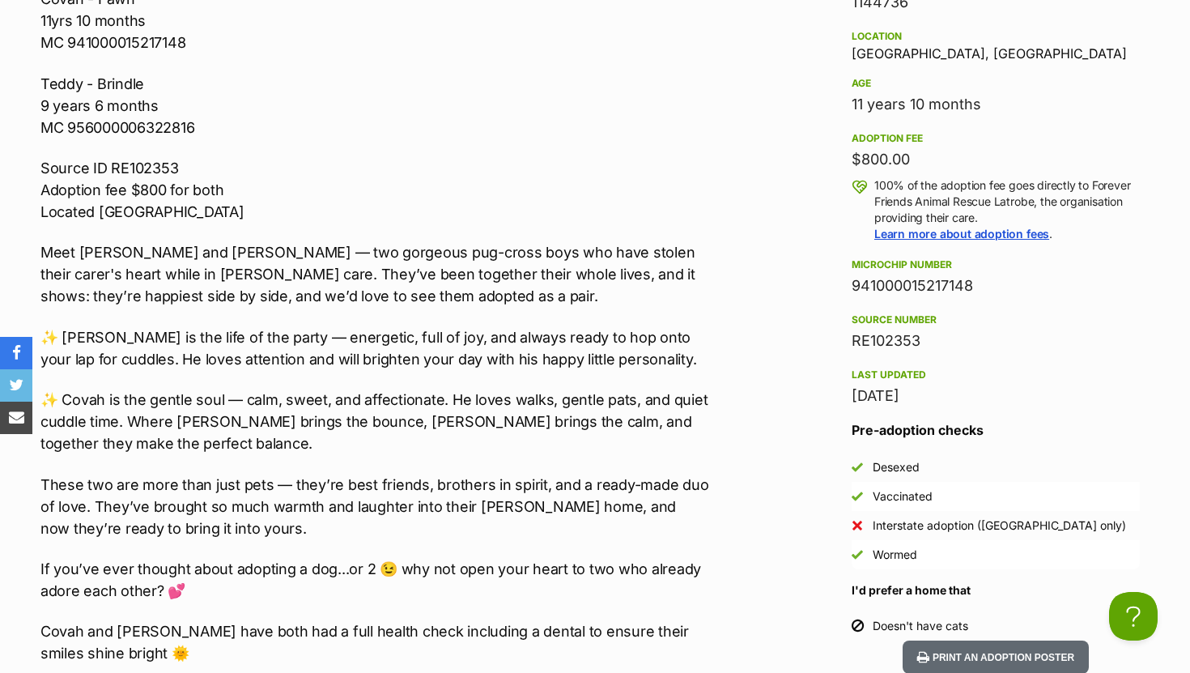
click at [422, 319] on div "🐾 Covah and Teddy - Bonded Pair Looking for Their Forever Home 🐾 Covah - Fawn 1…" at bounding box center [374, 398] width 668 height 902
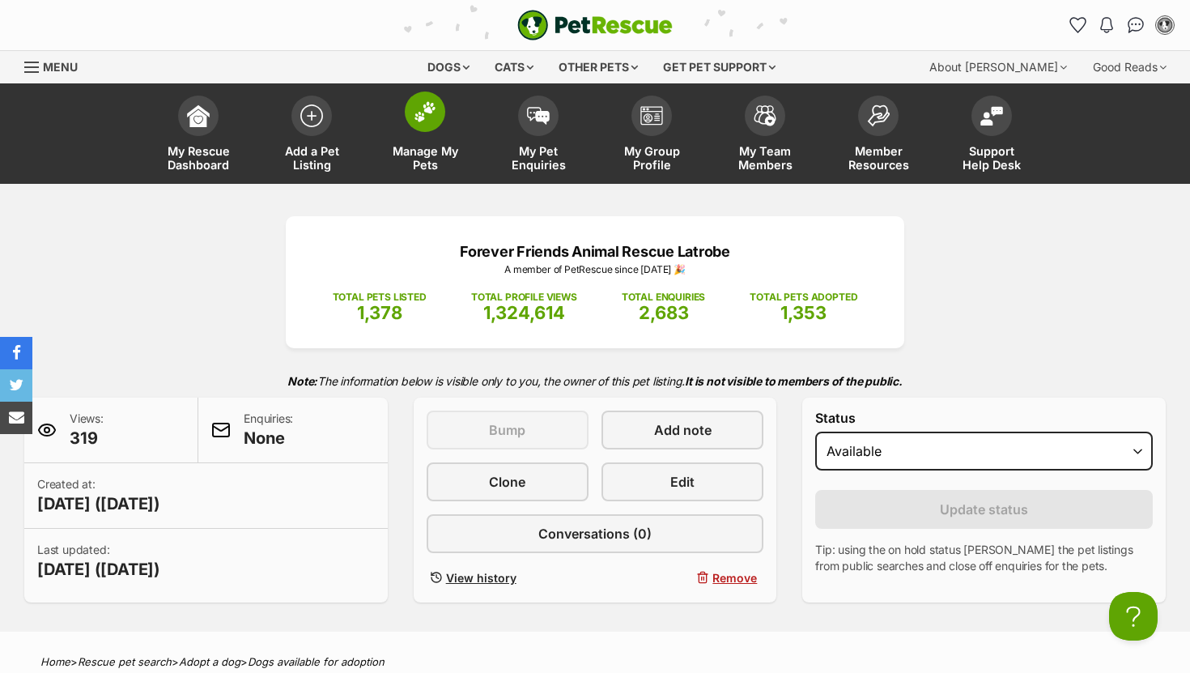
click at [422, 123] on span at bounding box center [425, 111] width 40 height 40
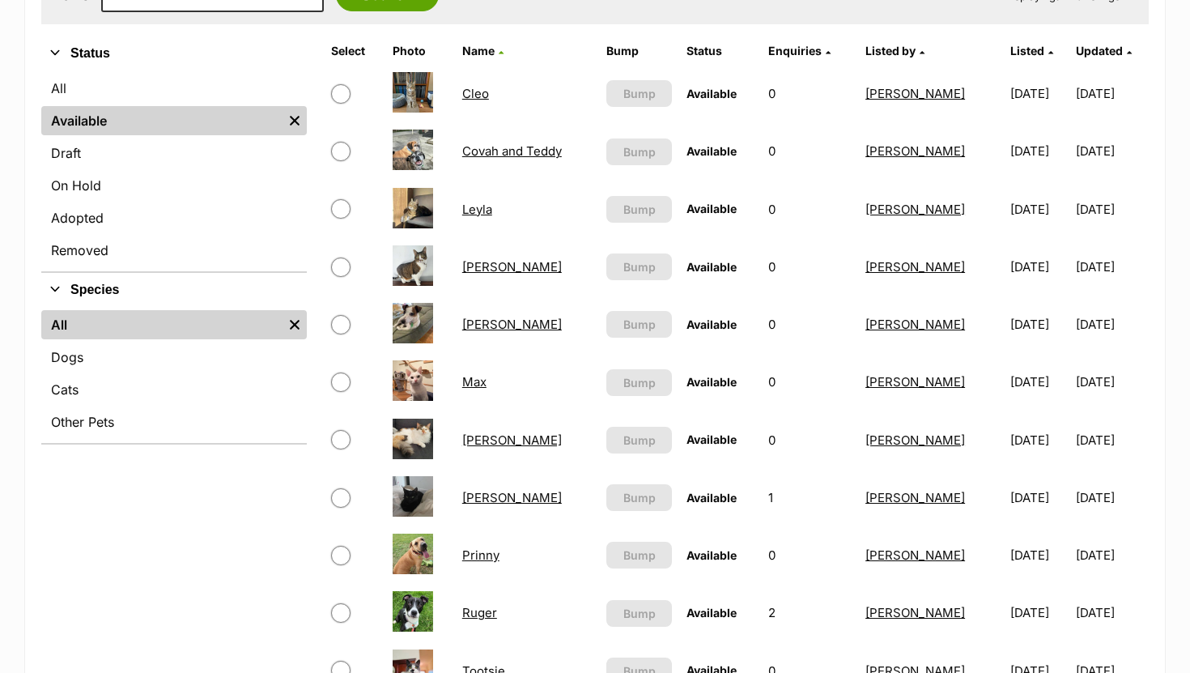
scroll to position [376, 0]
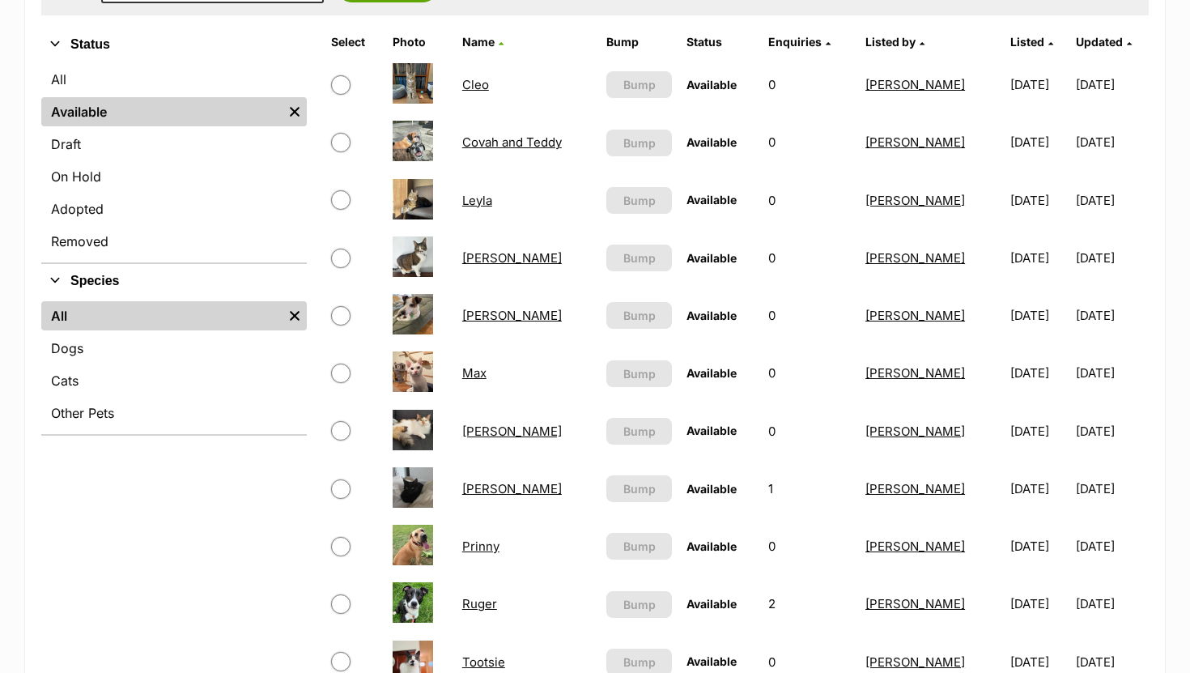
click at [469, 318] on link "[PERSON_NAME]" at bounding box center [512, 315] width 100 height 15
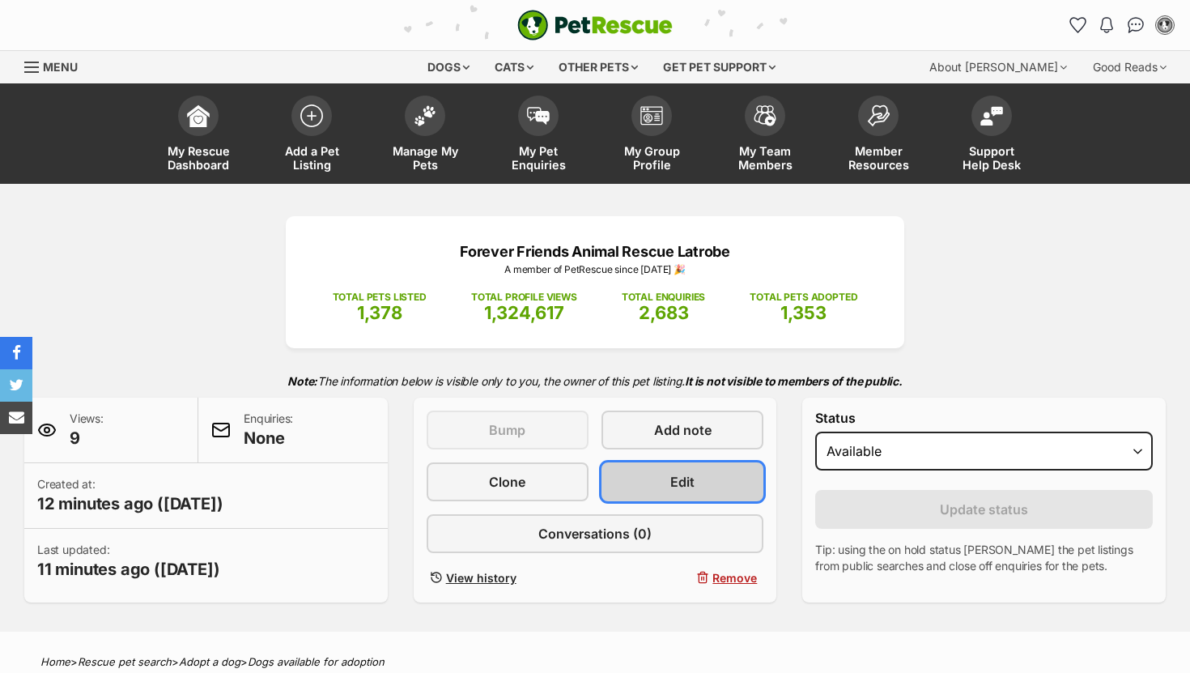
click at [647, 474] on link "Edit" at bounding box center [682, 481] width 162 height 39
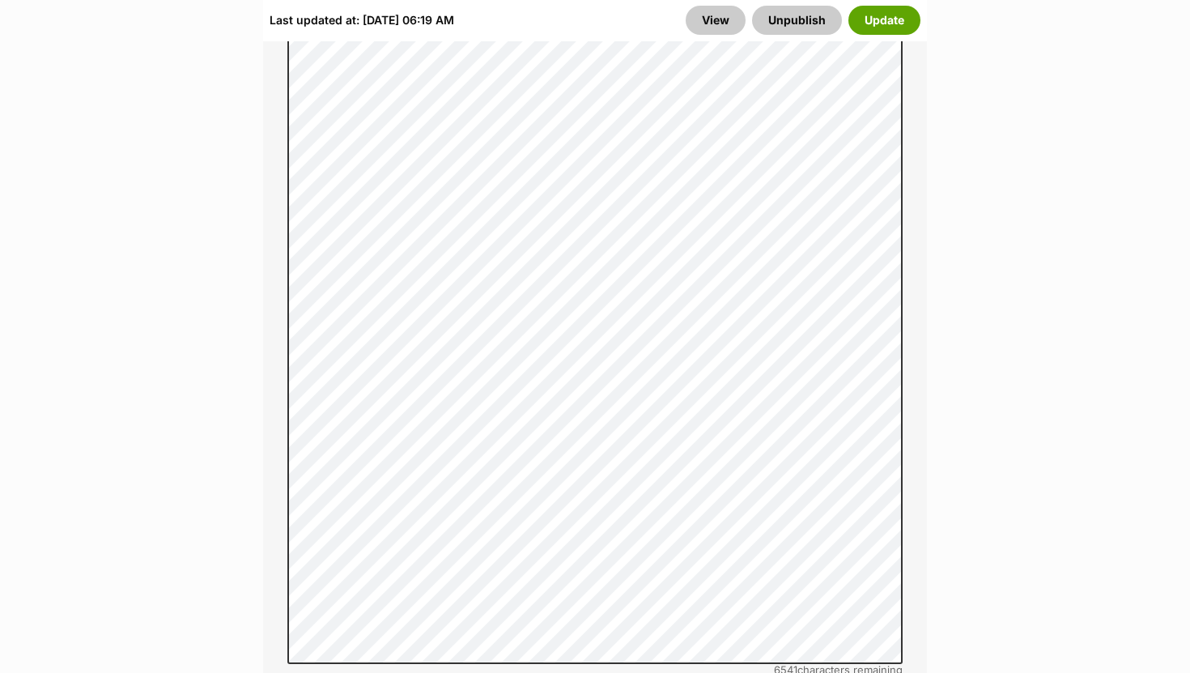
scroll to position [1551, 0]
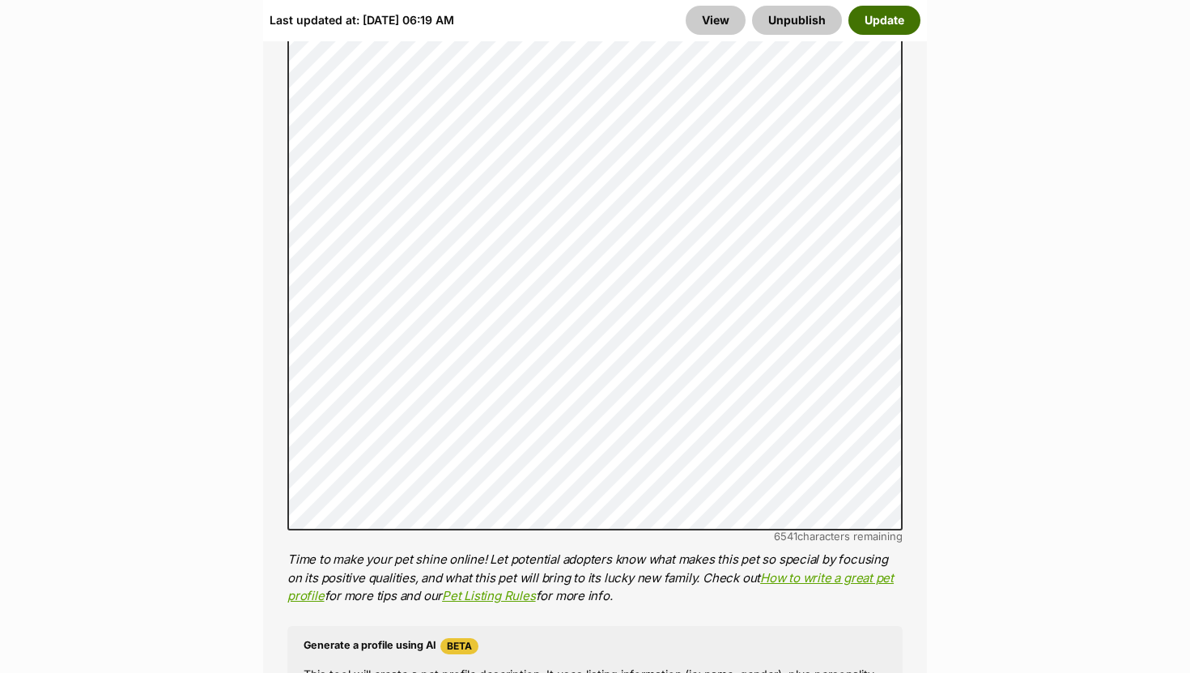
click at [897, 25] on button "Update" at bounding box center [884, 20] width 72 height 29
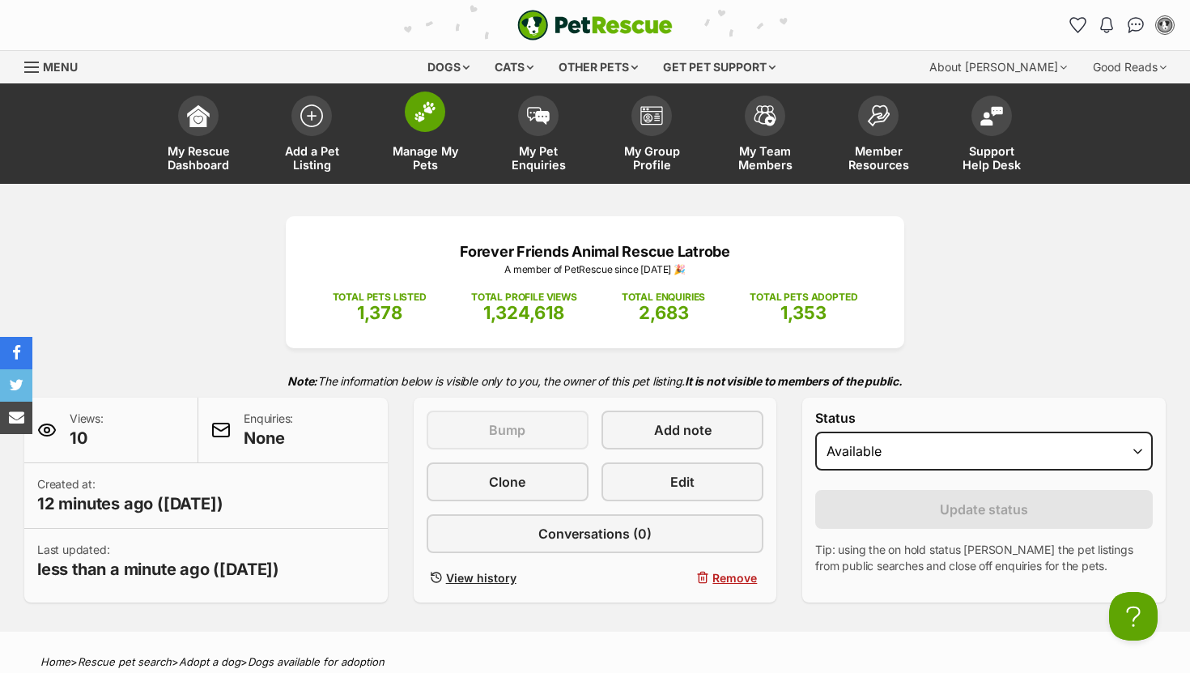
click at [433, 125] on span at bounding box center [425, 111] width 40 height 40
